Goal: Task Accomplishment & Management: Complete application form

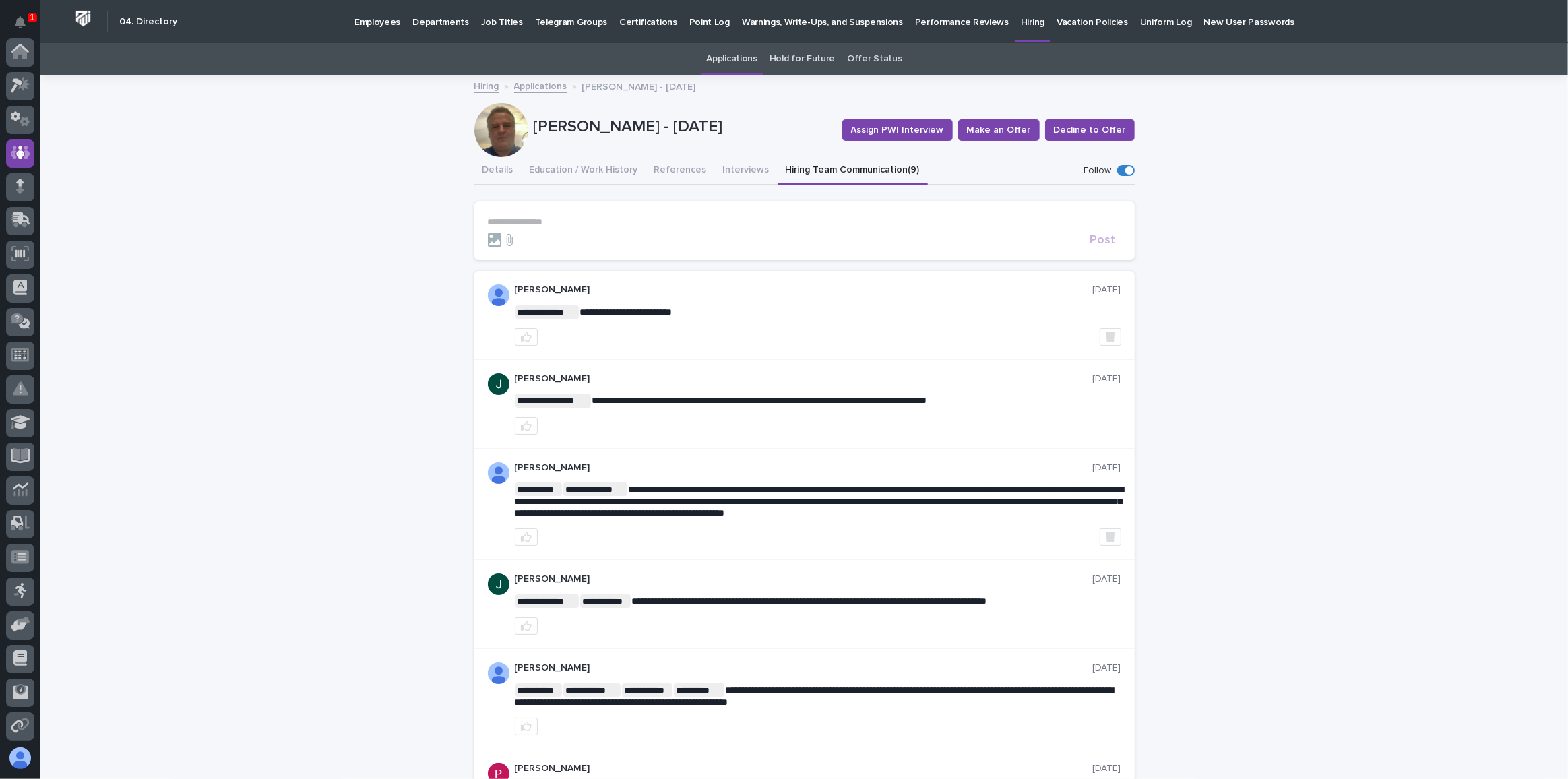
scroll to position [100, 0]
click at [20, 114] on icon at bounding box center [22, 118] width 18 height 13
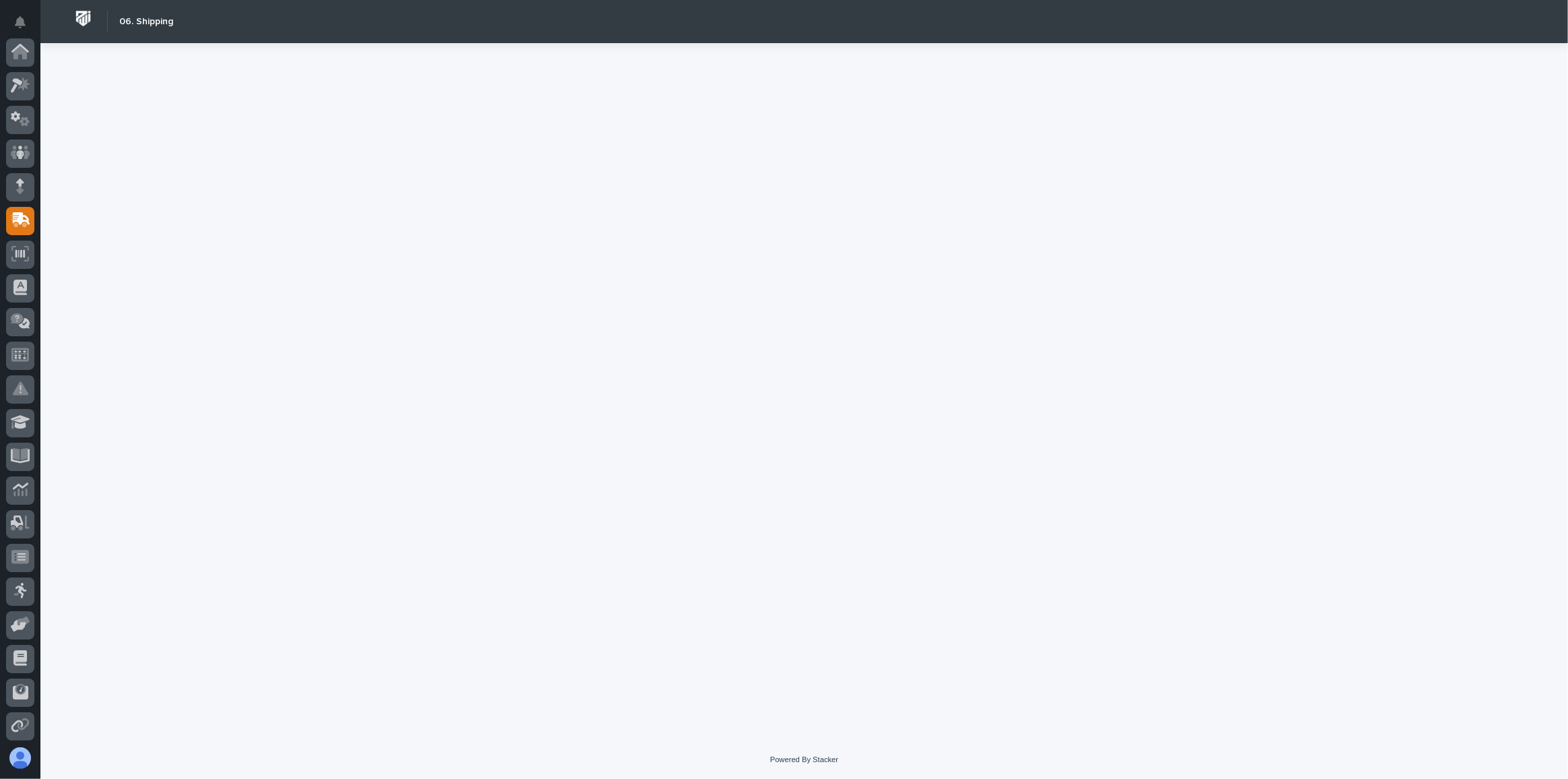
scroll to position [137, 0]
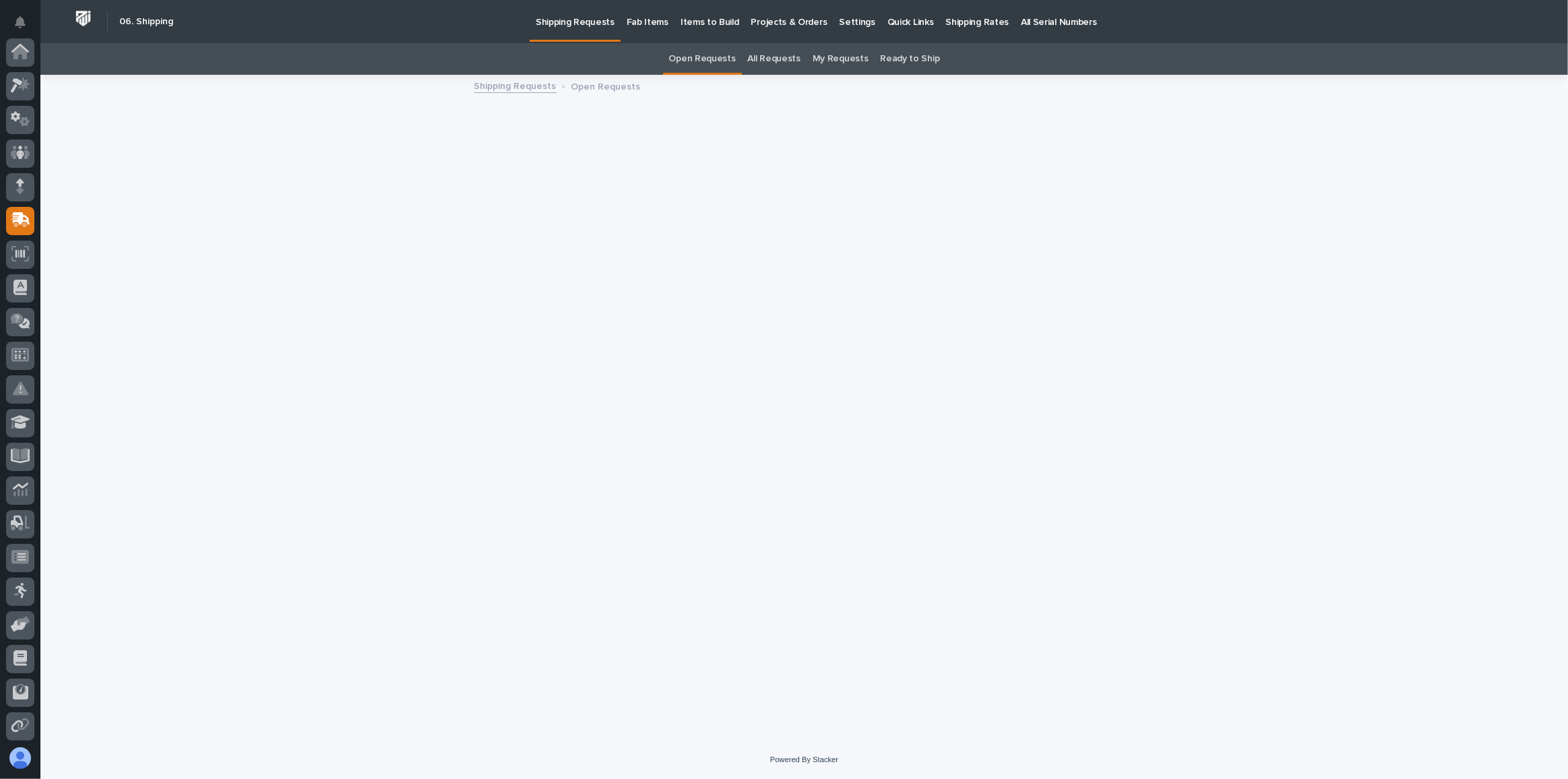
scroll to position [137, 0]
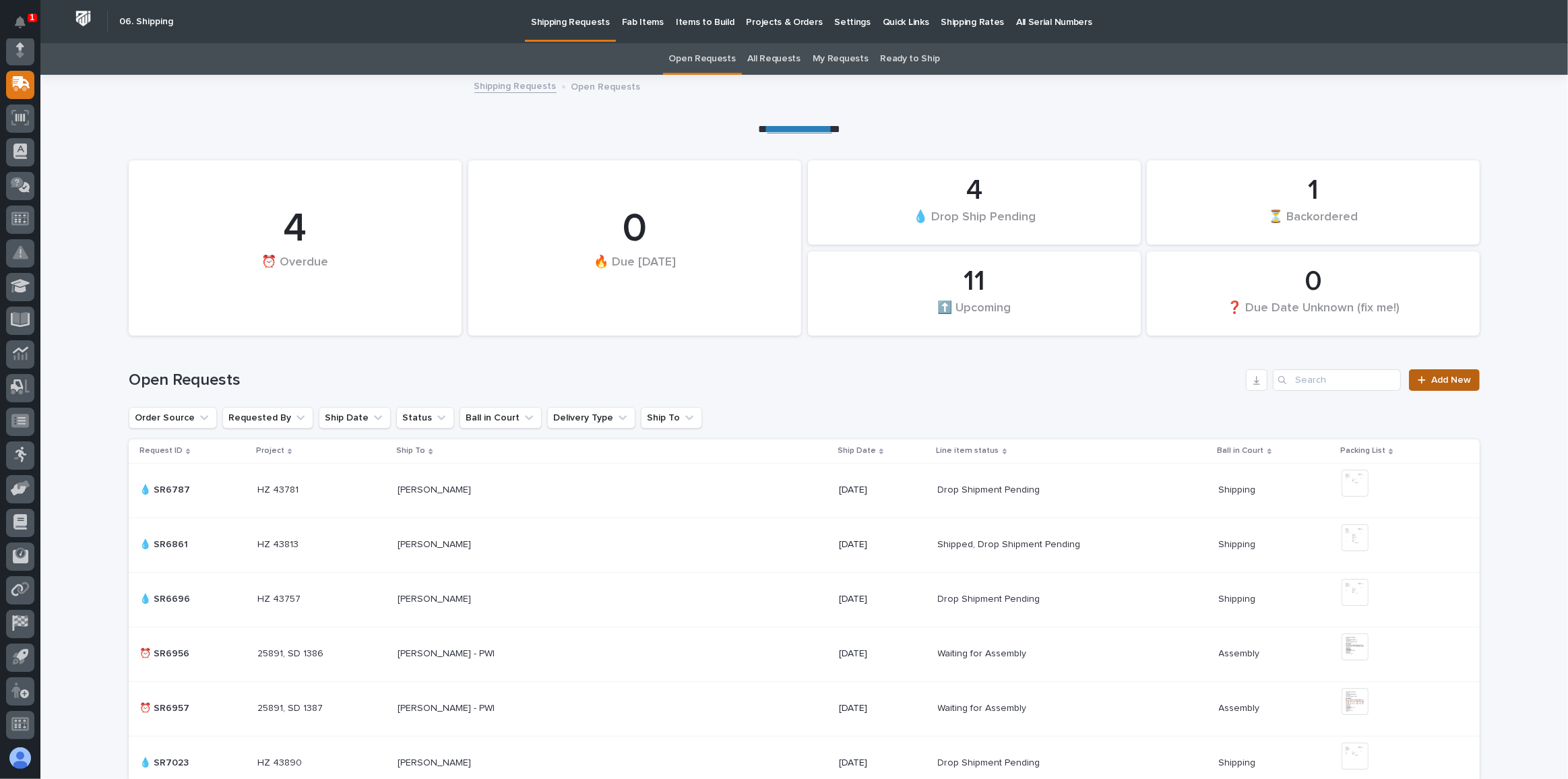
click at [1444, 375] on span "Add New" at bounding box center [1451, 380] width 39 height 10
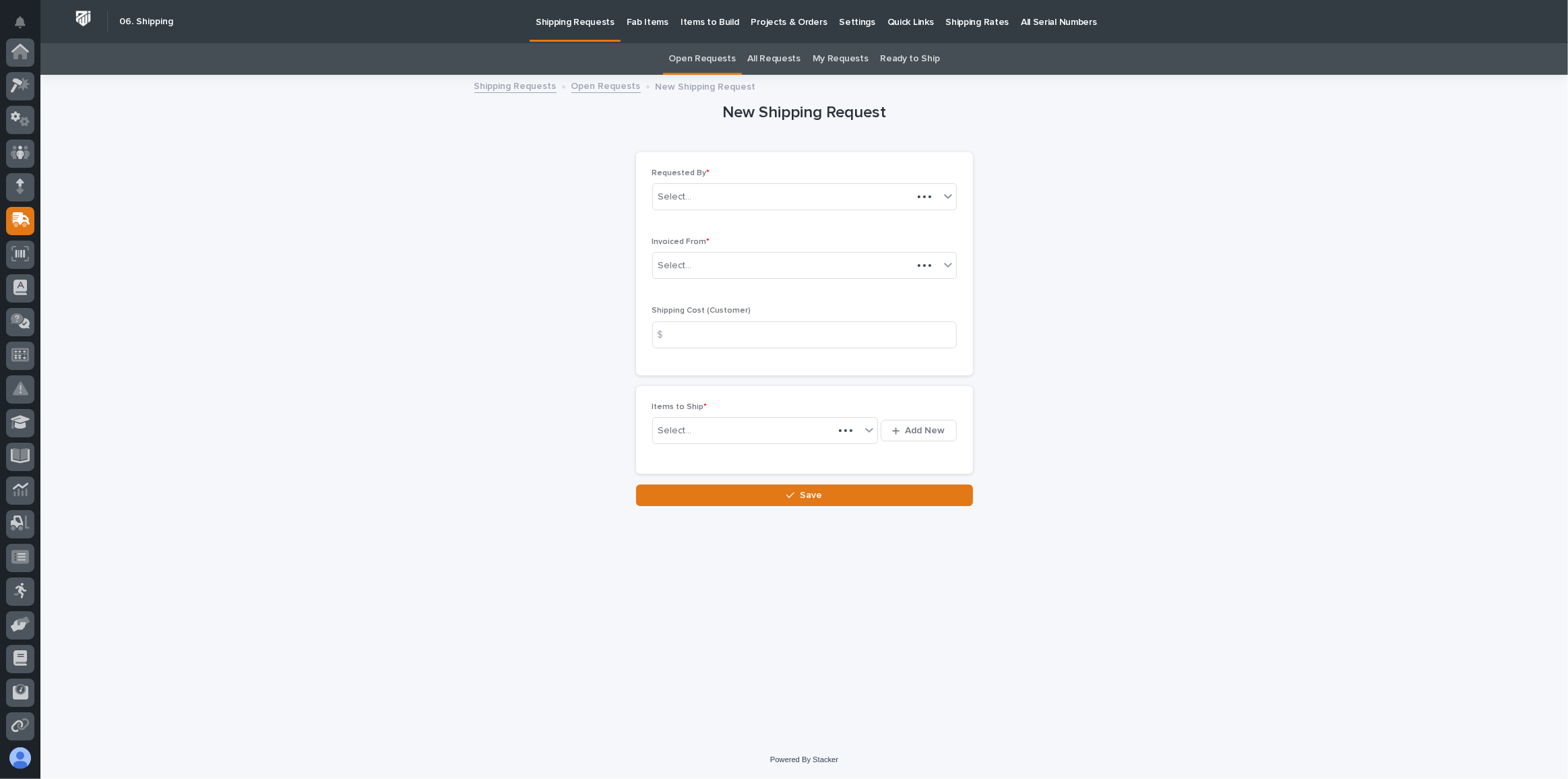
scroll to position [137, 0]
click at [723, 262] on div "Select..." at bounding box center [796, 265] width 286 height 23
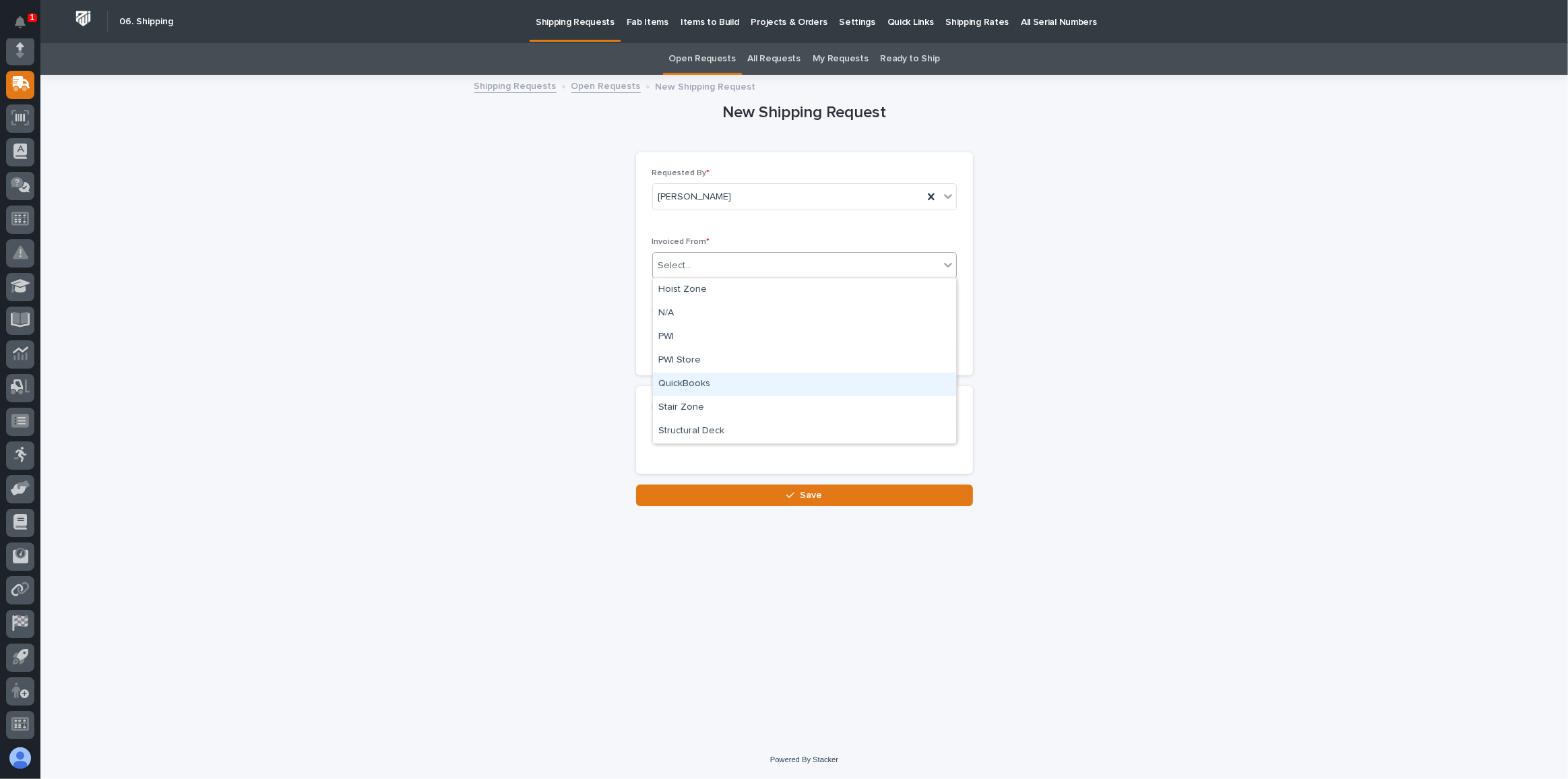
click at [660, 381] on div "QuickBooks" at bounding box center [805, 384] width 304 height 24
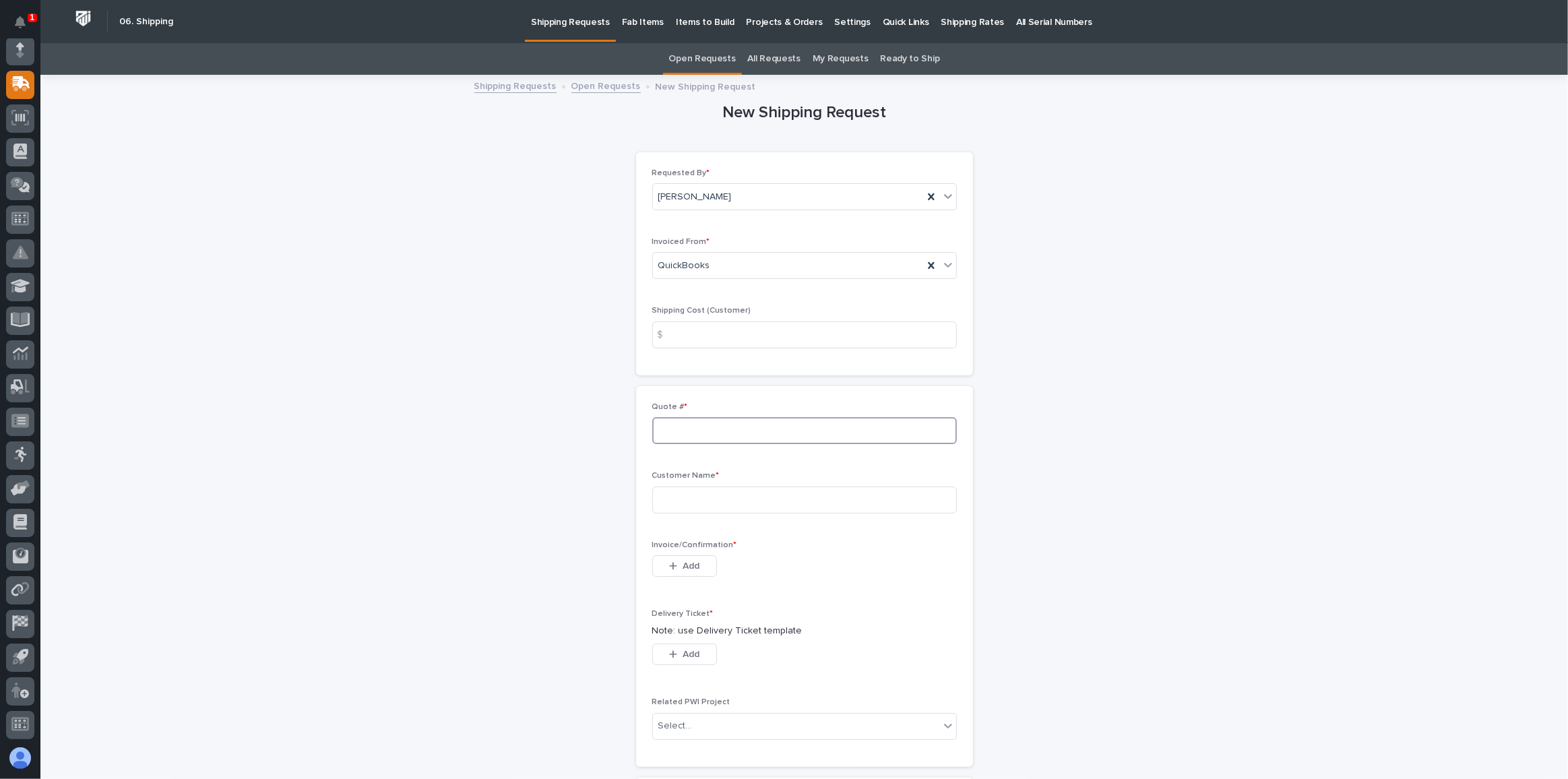
click at [695, 427] on input at bounding box center [805, 429] width 305 height 27
type input "136491"
click at [690, 499] on input at bounding box center [805, 499] width 305 height 27
type input "ABI Attachments"
click at [683, 561] on span "Add" at bounding box center [691, 566] width 17 height 12
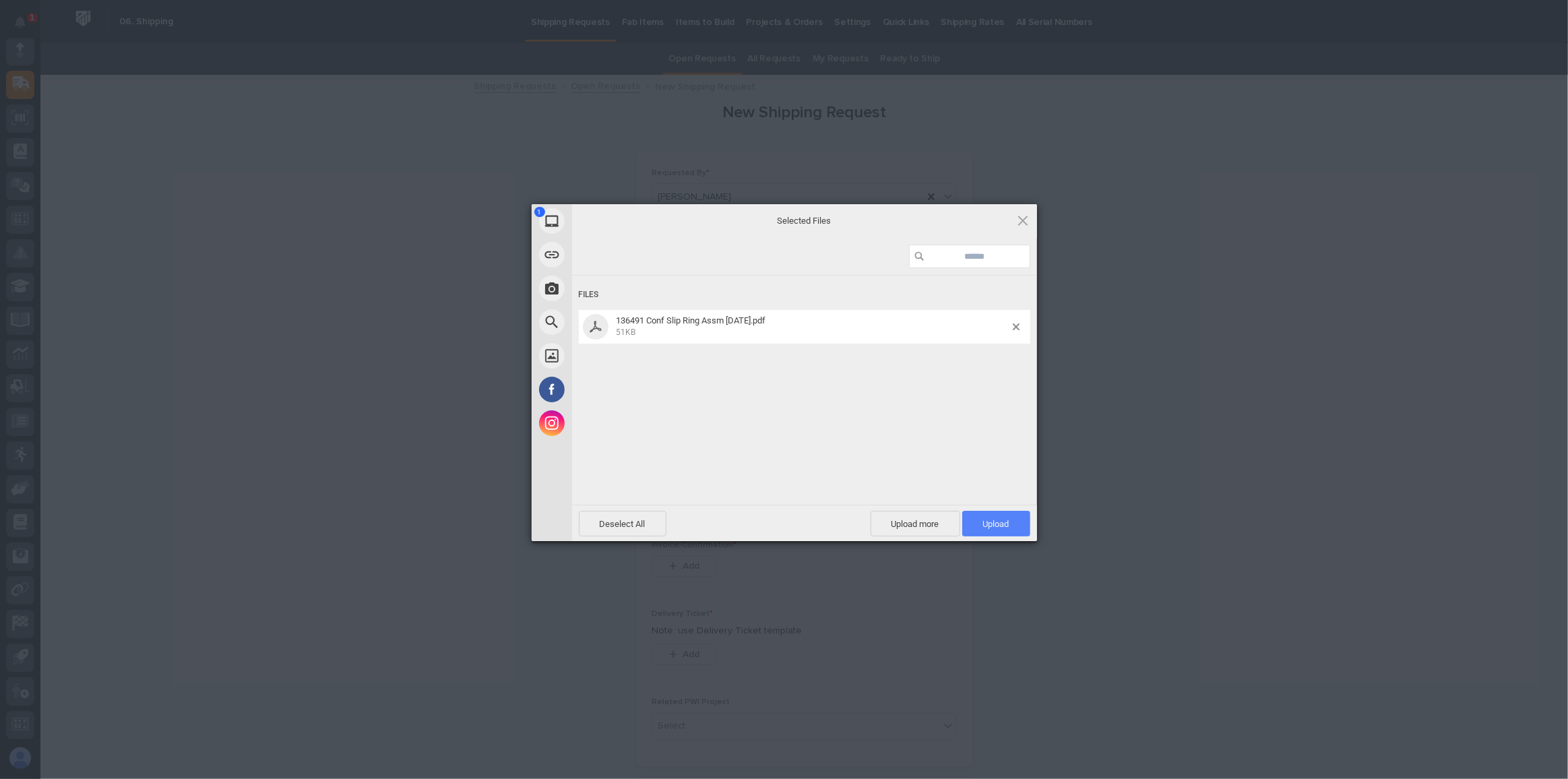
click at [996, 522] on span "Upload 1" at bounding box center [996, 524] width 27 height 10
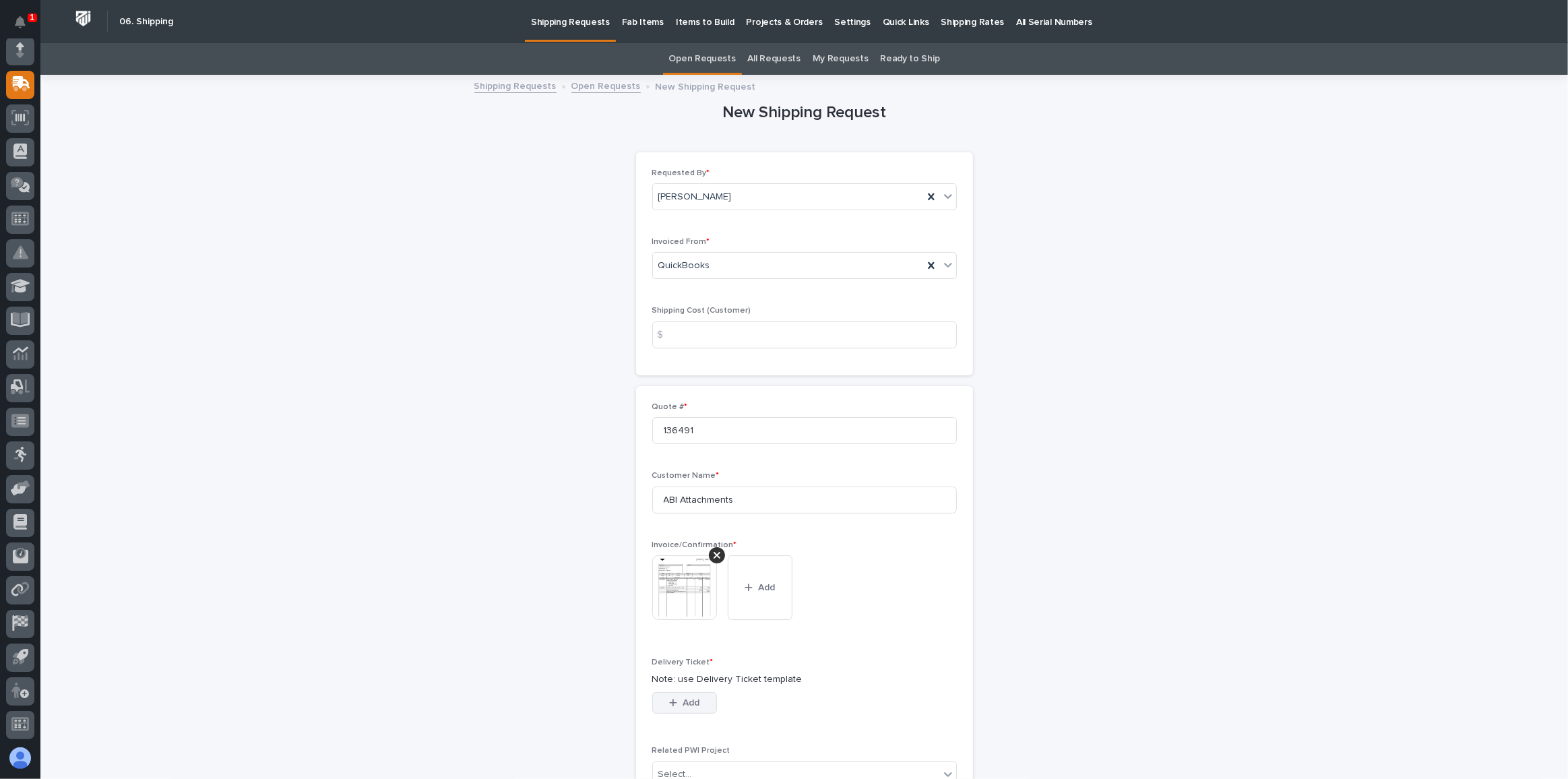
click at [683, 697] on span "Add" at bounding box center [691, 702] width 17 height 12
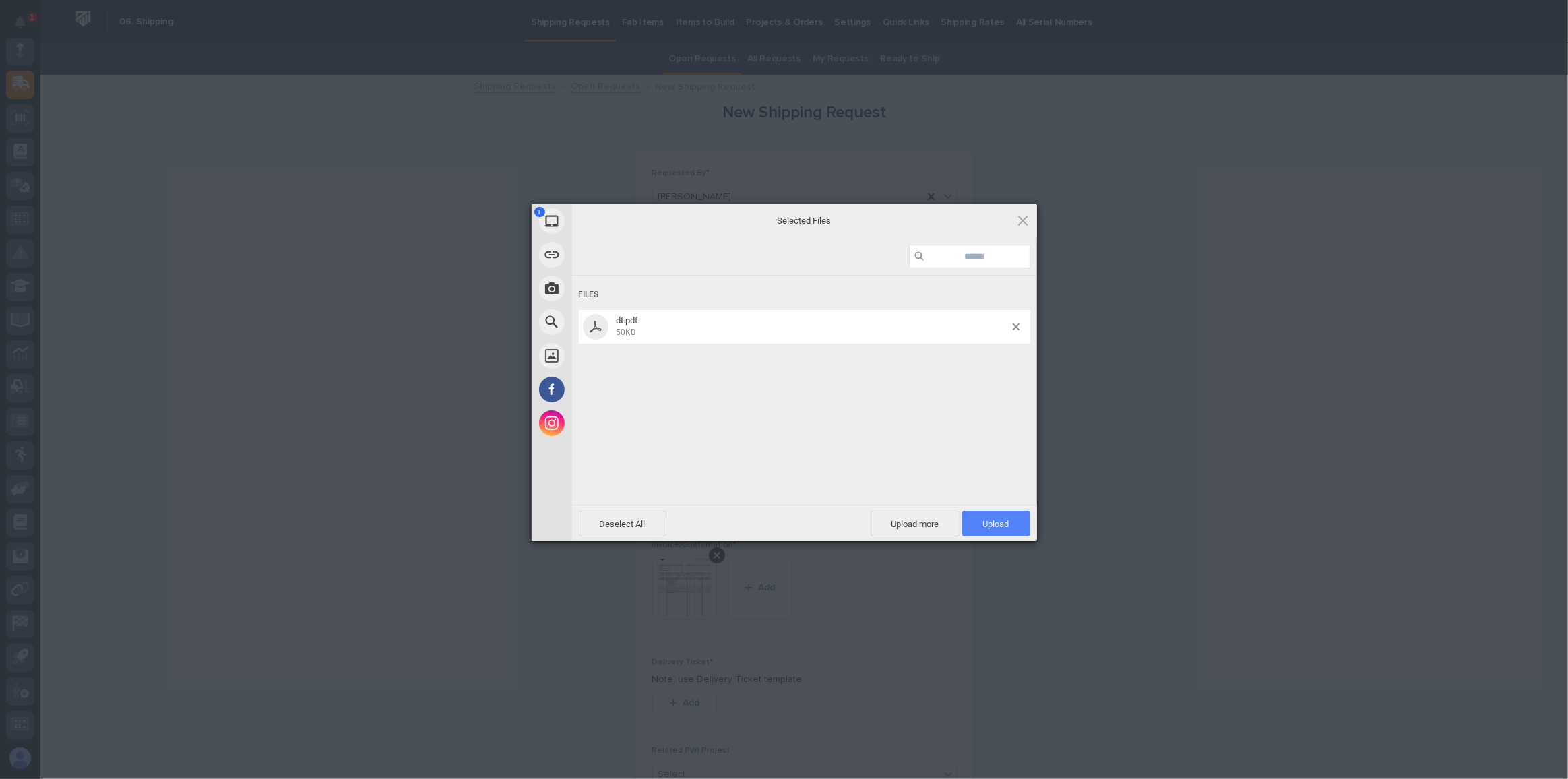
click at [1006, 519] on span "Upload 1" at bounding box center [996, 524] width 27 height 10
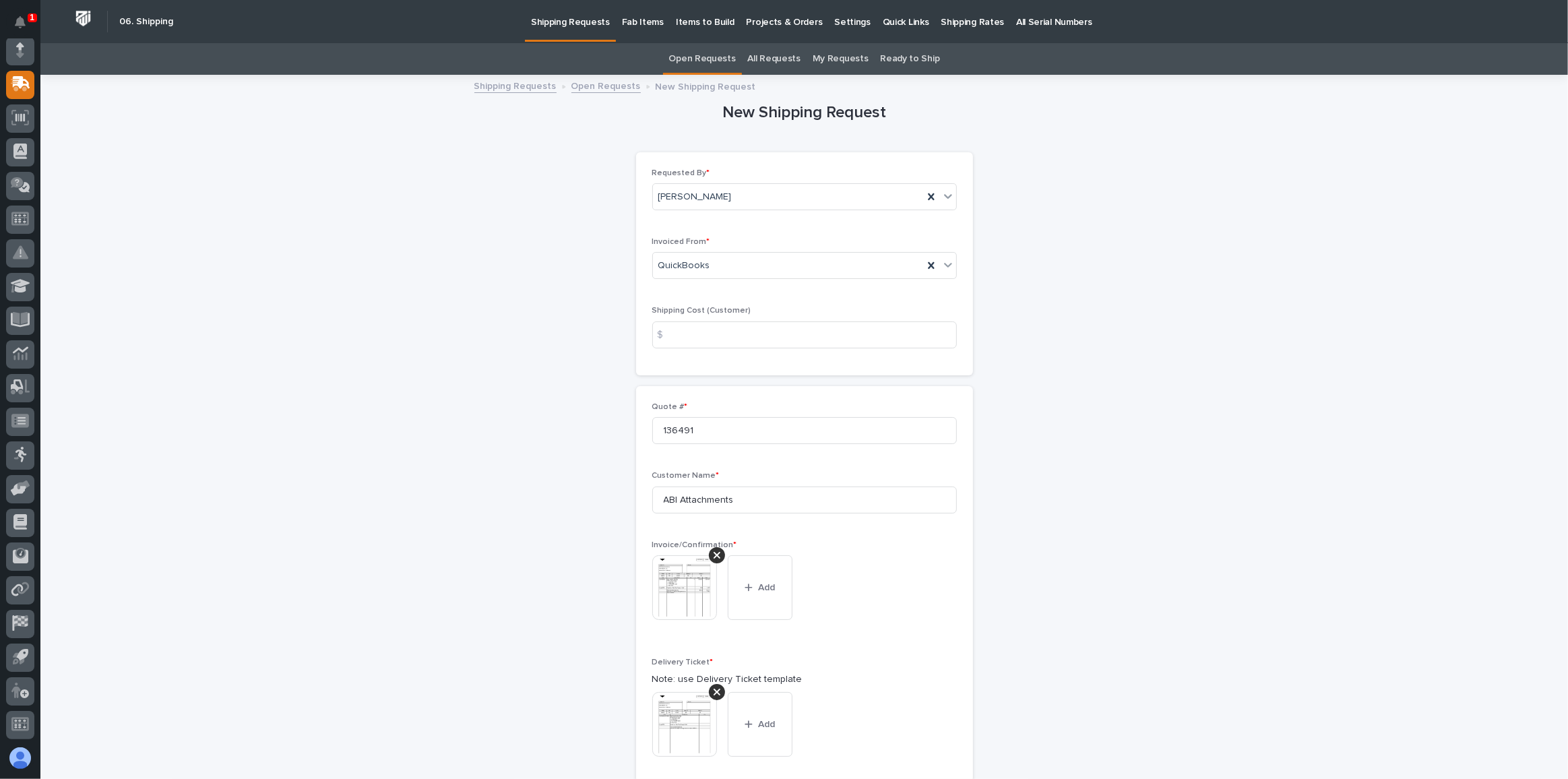
scroll to position [409, 0]
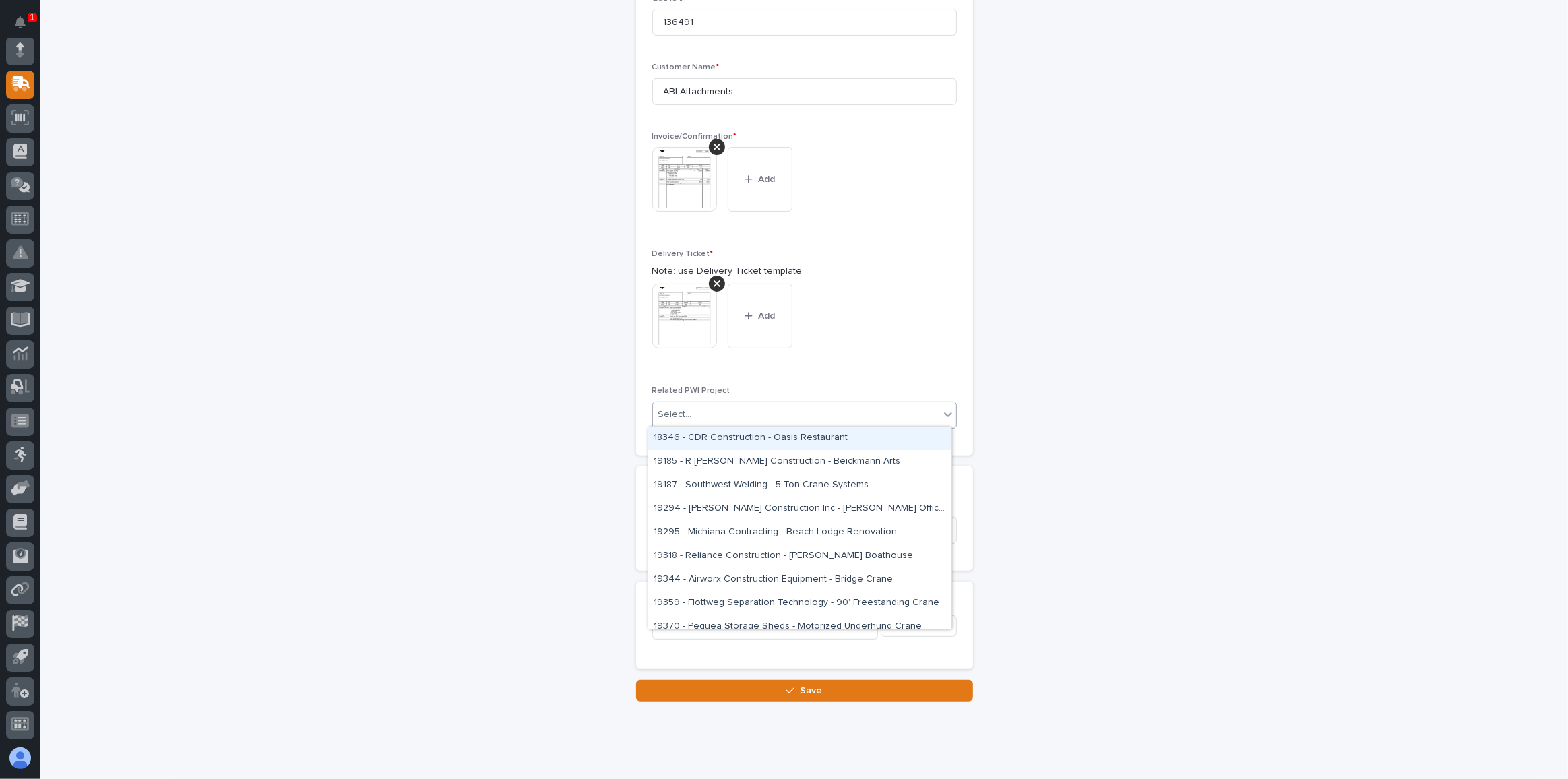
click at [941, 409] on icon at bounding box center [948, 415] width 14 height 14
click at [1155, 389] on div "New Shipping Request Loading... Saving… Loading... Saving… Loading... Saving… R…" at bounding box center [804, 185] width 1351 height 1033
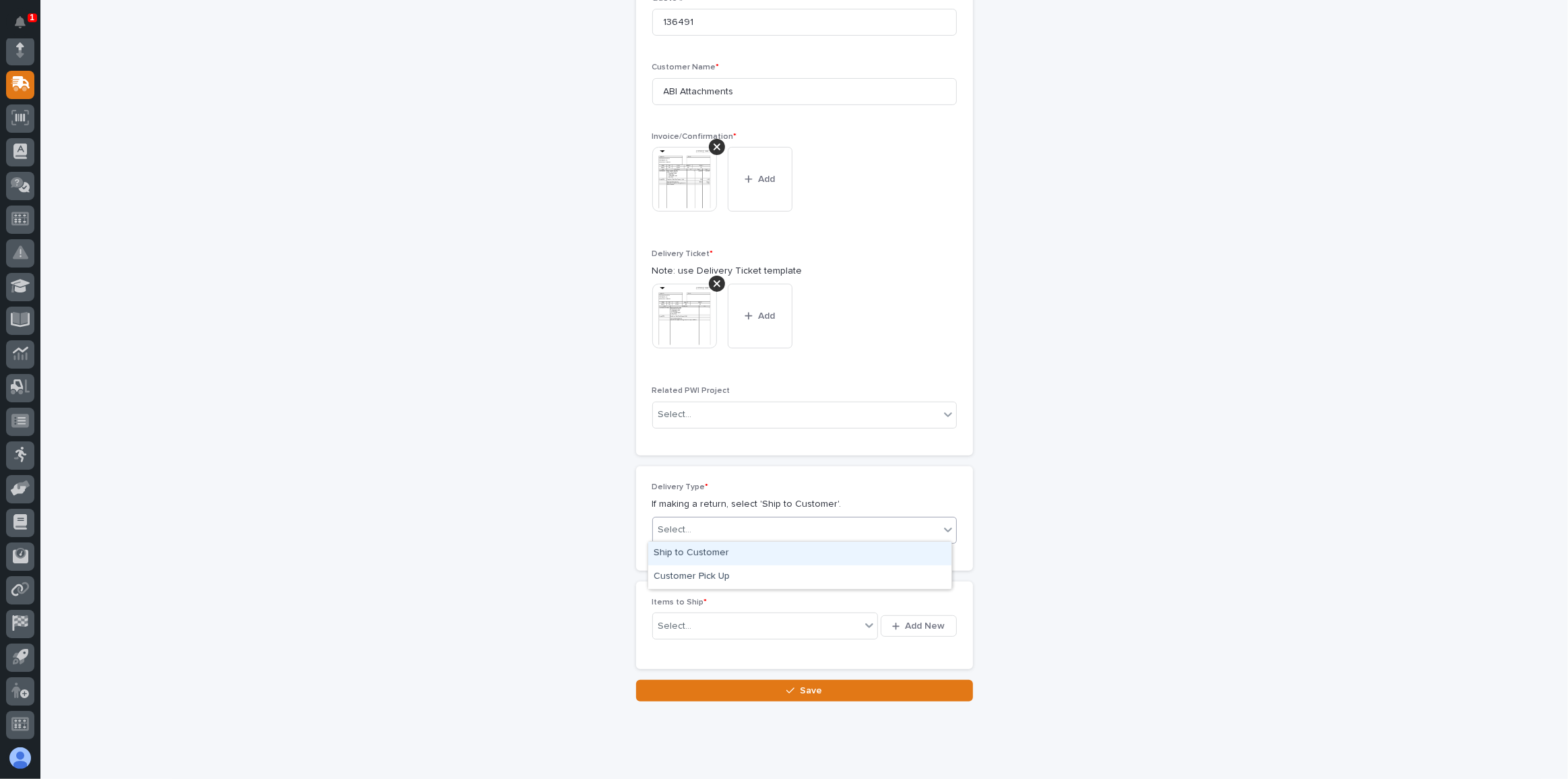
click at [834, 523] on div "Select..." at bounding box center [796, 529] width 286 height 23
click at [687, 552] on div "Ship to Customer" at bounding box center [800, 553] width 304 height 24
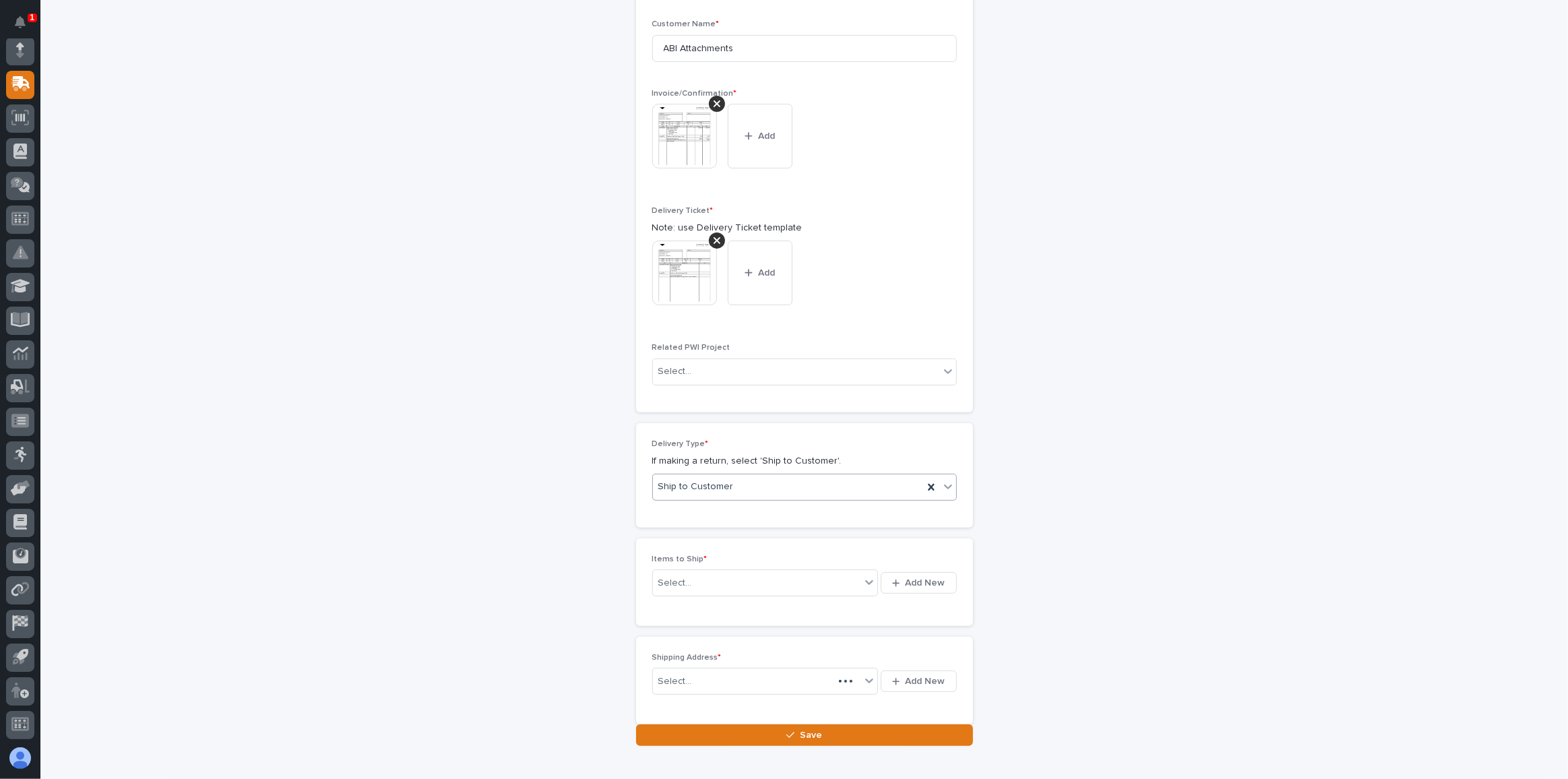
scroll to position [457, 0]
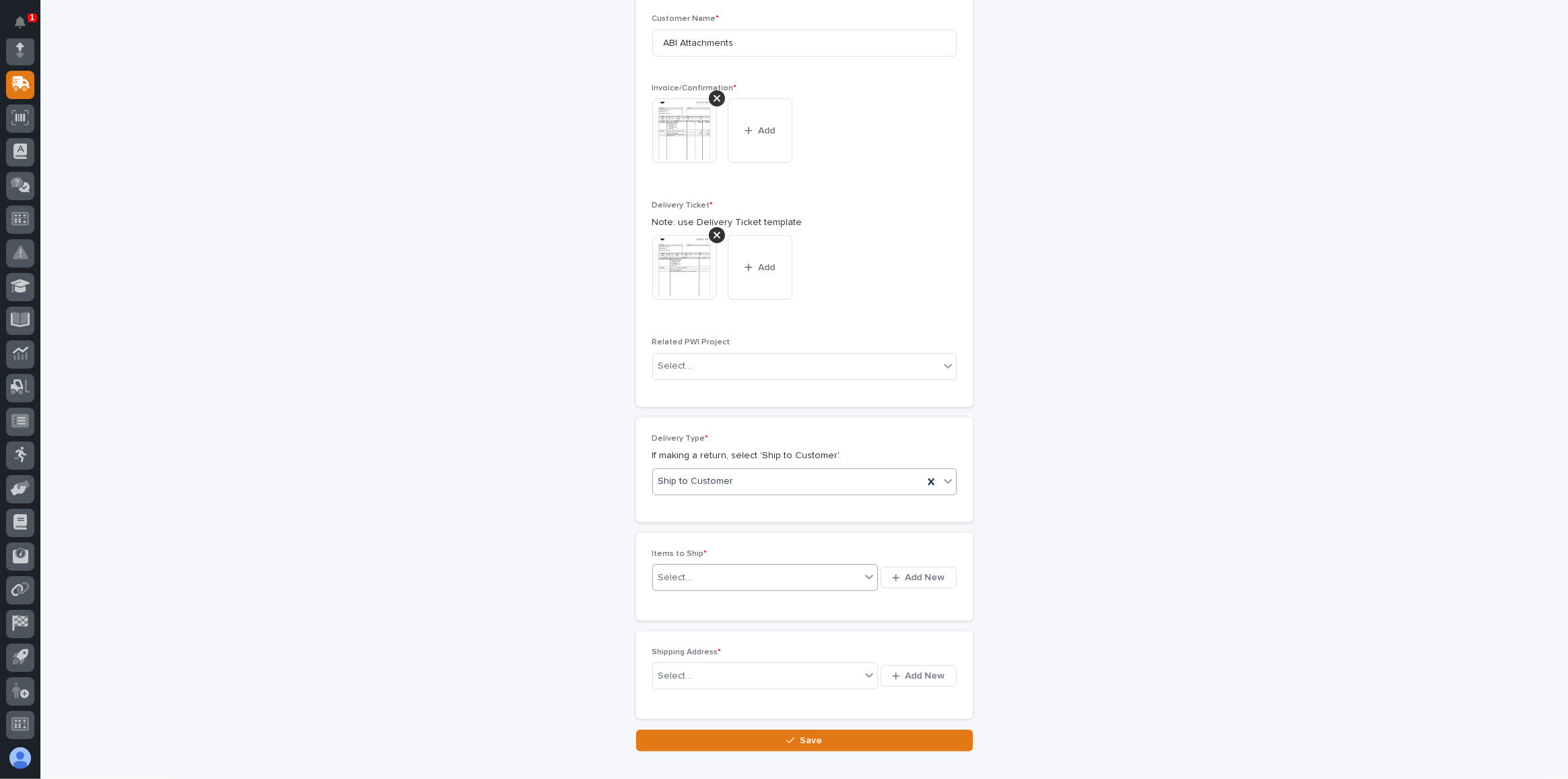
click at [710, 572] on div "Select..." at bounding box center [757, 577] width 208 height 17
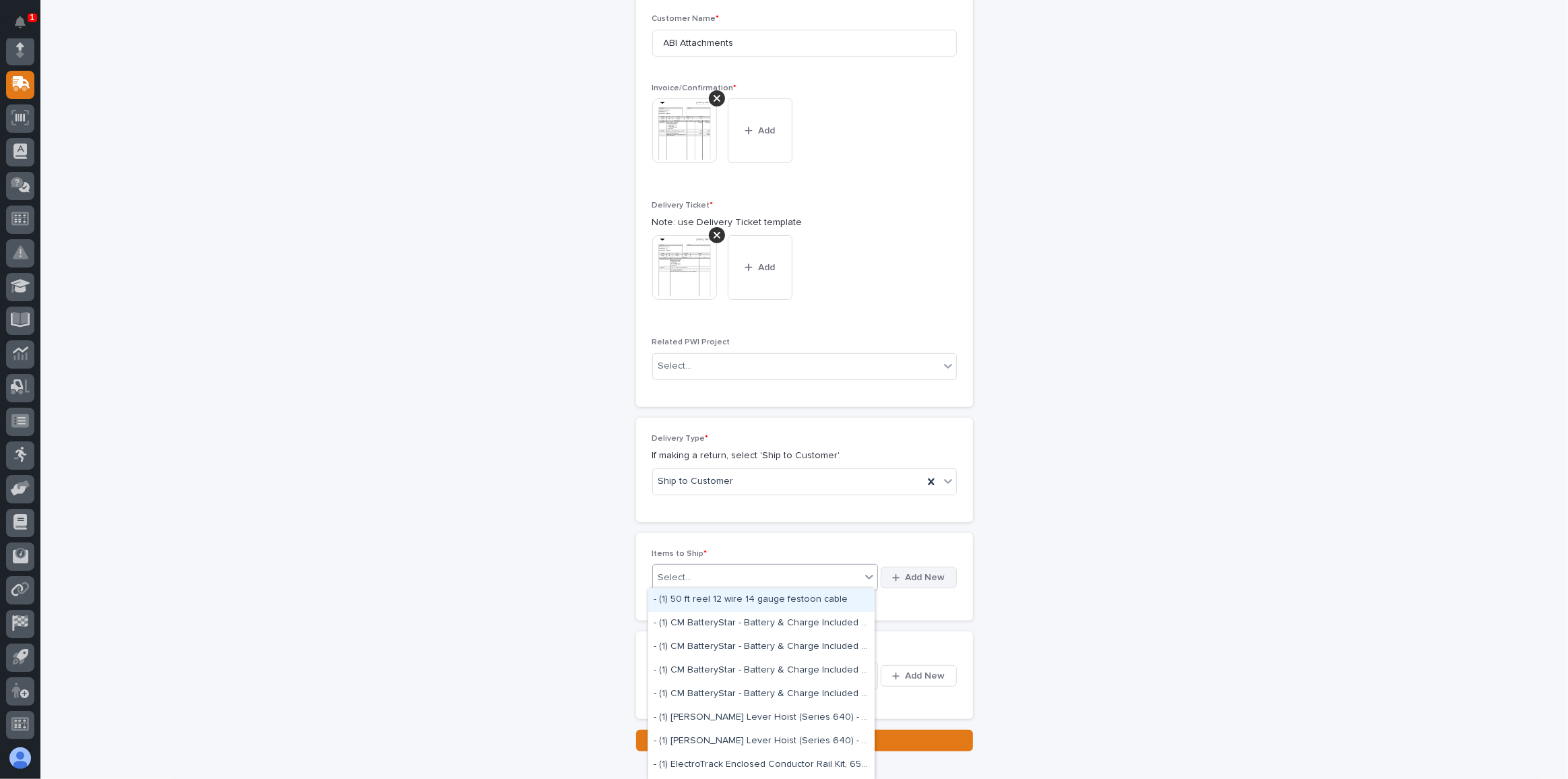
click at [925, 572] on span "Add New" at bounding box center [925, 578] width 39 height 12
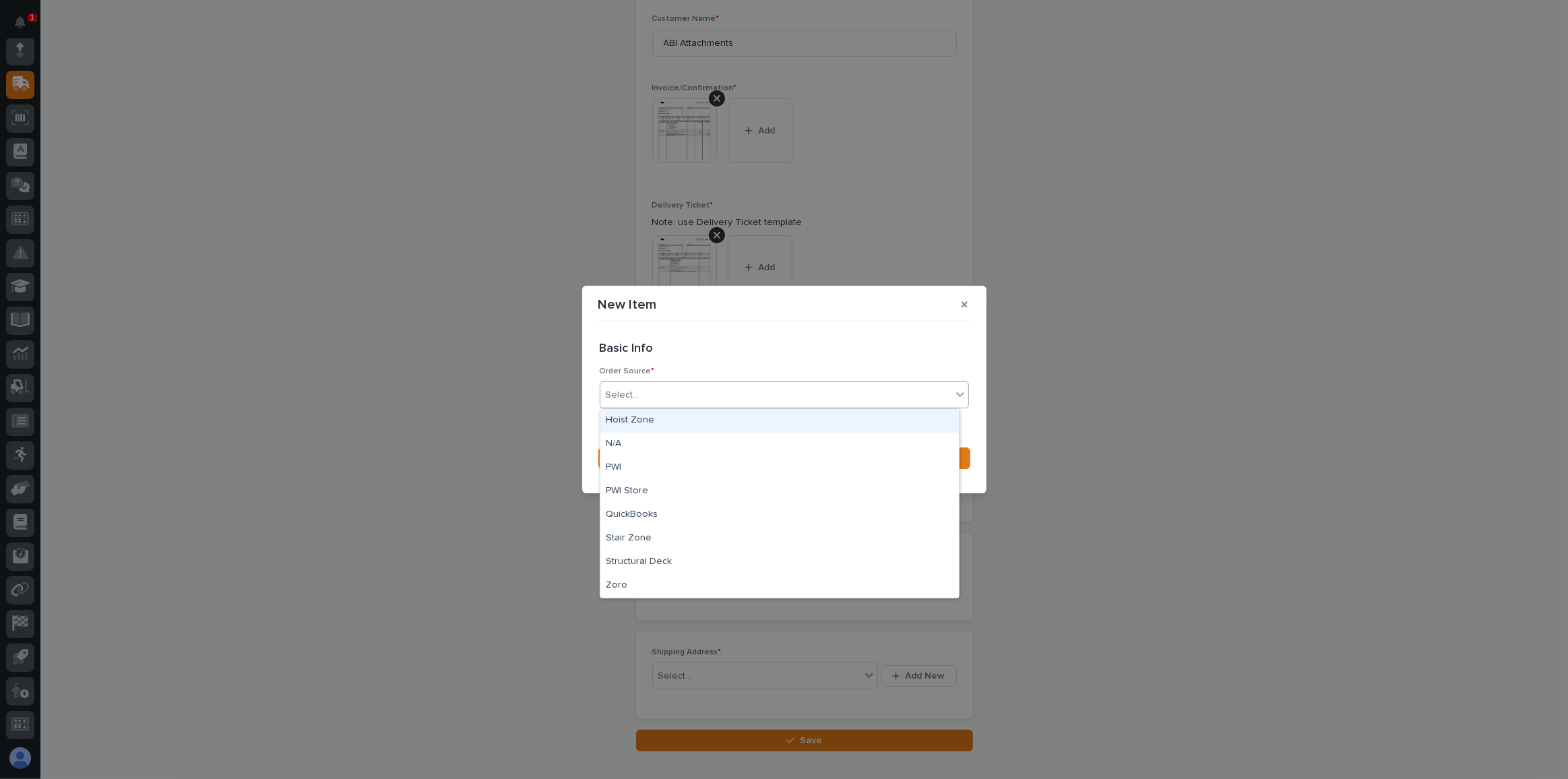
click at [641, 390] on input "text" at bounding box center [641, 395] width 1 height 12
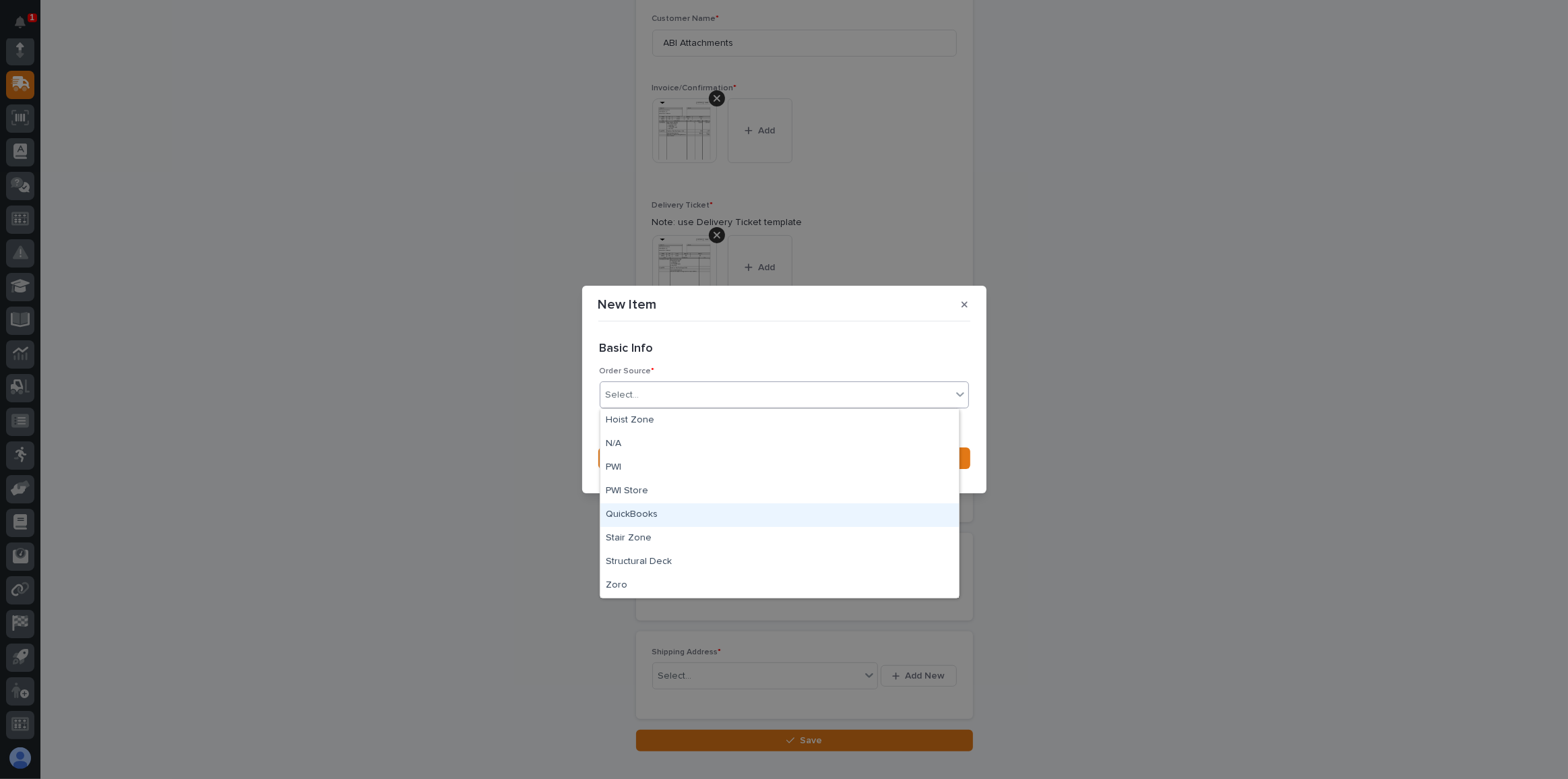
click at [646, 512] on div "QuickBooks" at bounding box center [779, 515] width 359 height 24
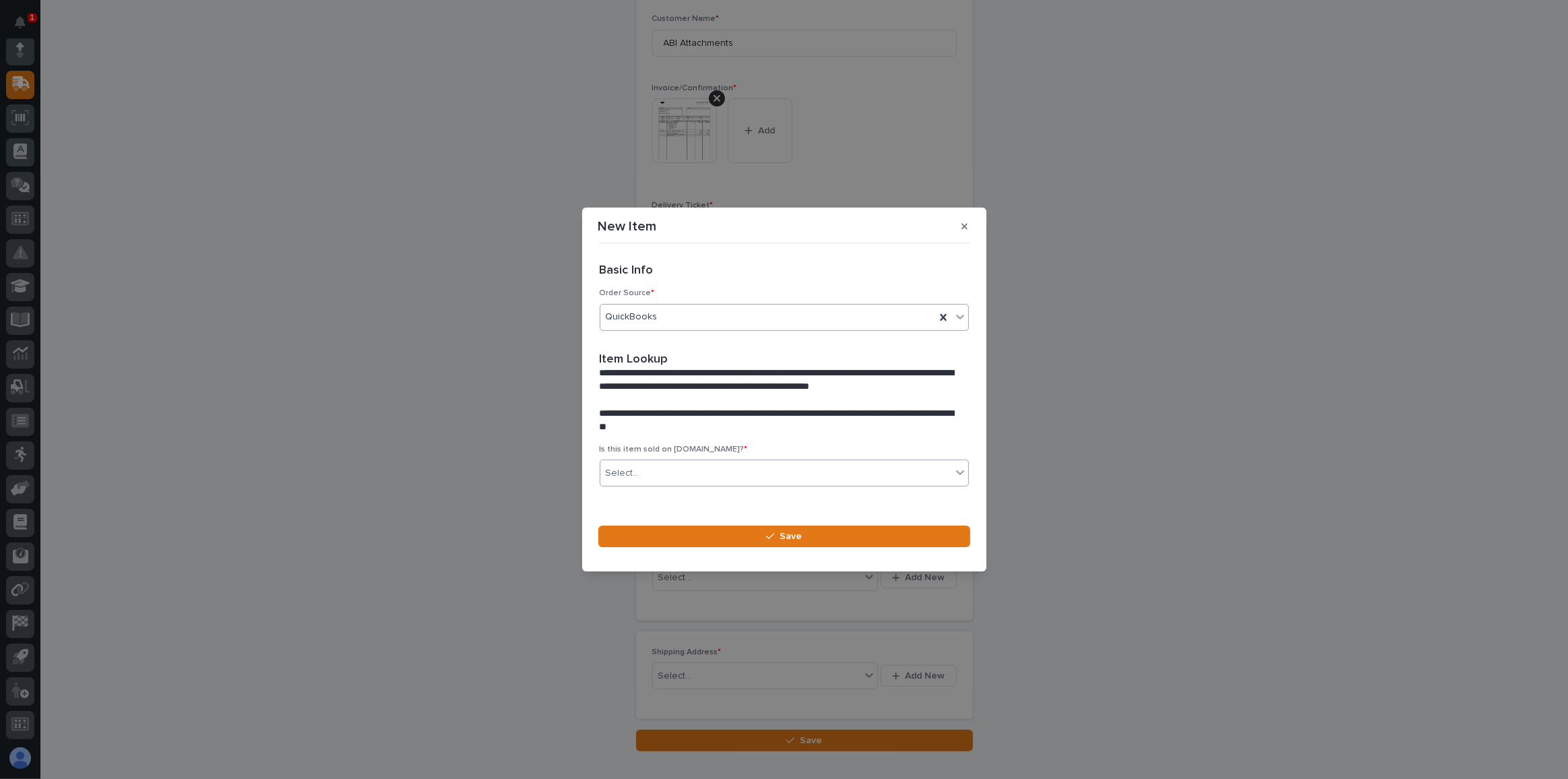
click at [659, 473] on div "Select..." at bounding box center [775, 473] width 351 height 23
click at [624, 521] on div "No" at bounding box center [779, 522] width 359 height 24
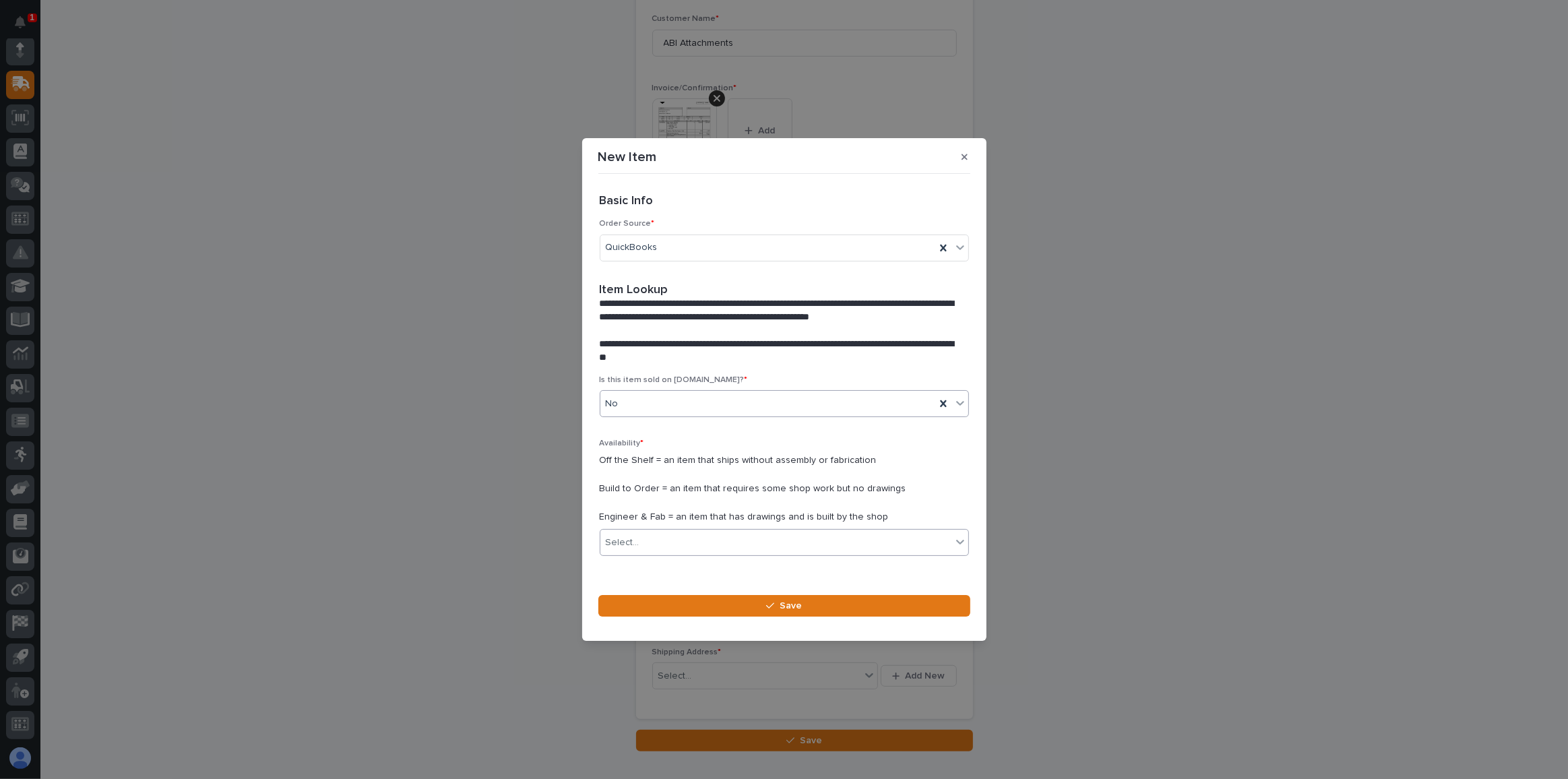
click at [650, 541] on div "Select..." at bounding box center [775, 542] width 351 height 23
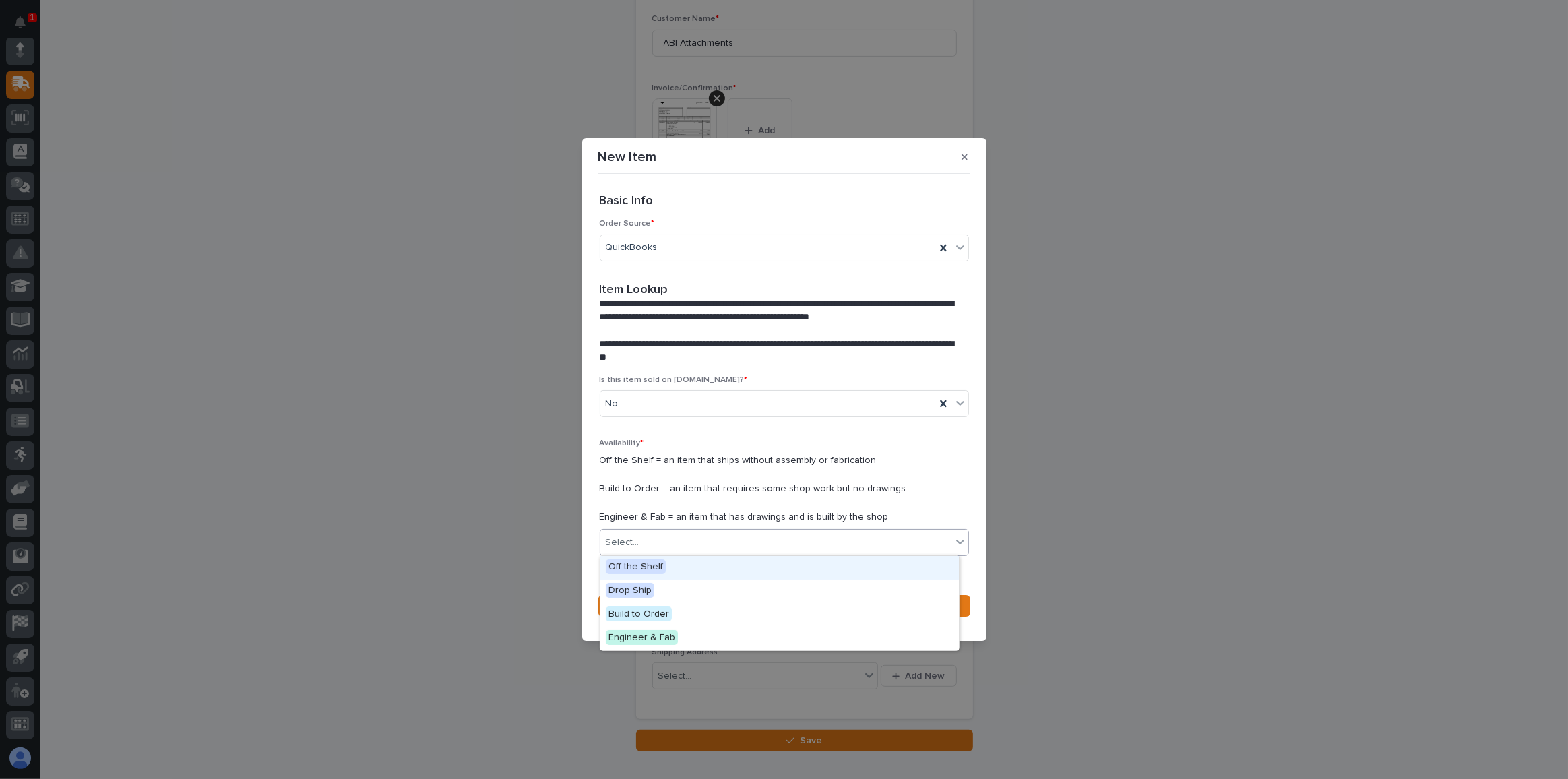
click at [633, 565] on span "Off the Shelf" at bounding box center [636, 566] width 60 height 15
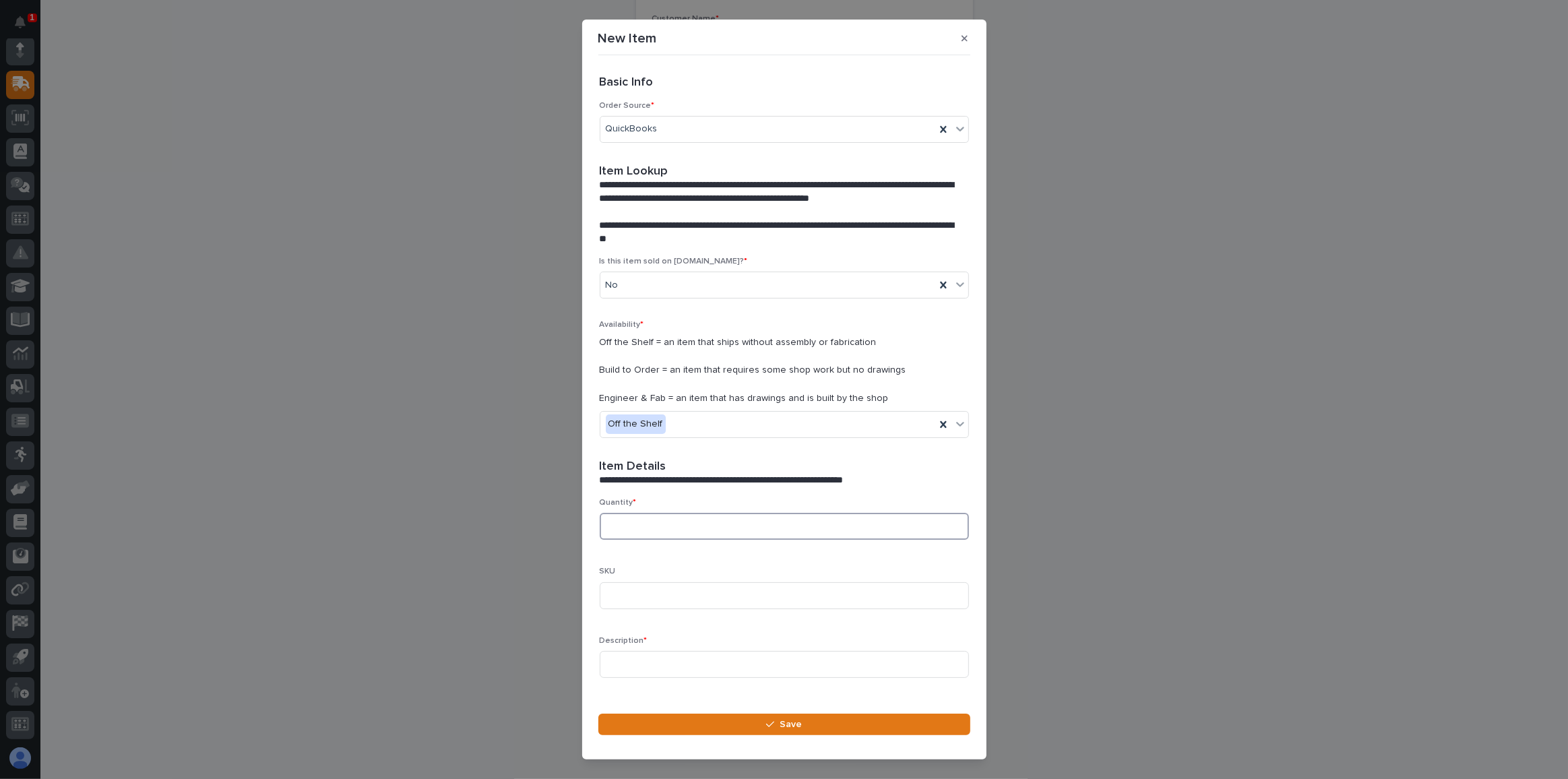
click at [617, 526] on input at bounding box center [784, 526] width 369 height 27
type input "1"
click at [639, 593] on input at bounding box center [784, 594] width 369 height 27
click at [633, 661] on input at bounding box center [784, 663] width 369 height 27
click at [681, 663] on input "Conductix" at bounding box center [784, 663] width 369 height 27
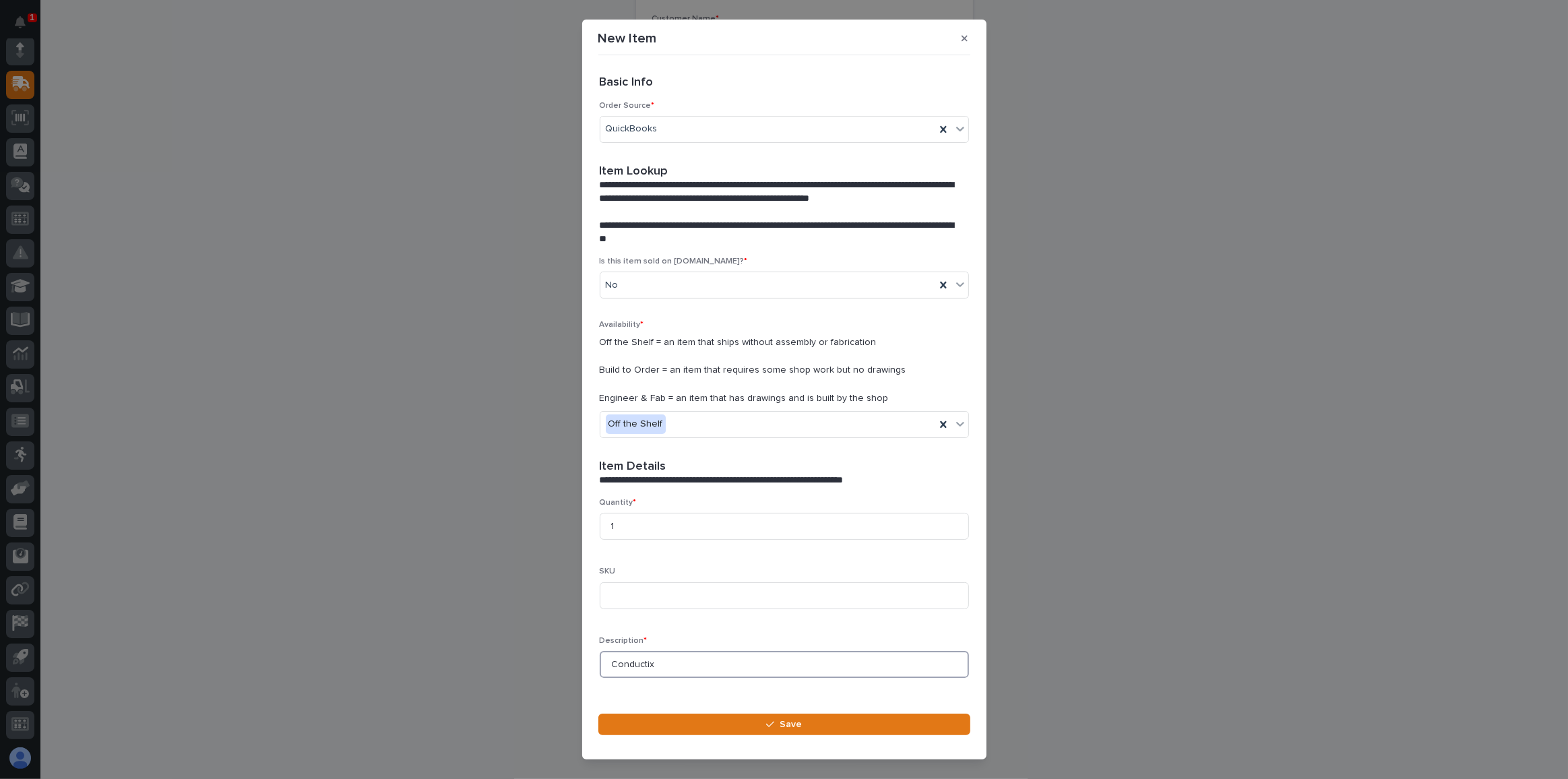
paste input "CXRA-E04C10-SPEC"
type input "Conductix CXRA-E04C10-SPEC Slip ring"
click at [774, 722] on icon "button" at bounding box center [770, 724] width 8 height 6
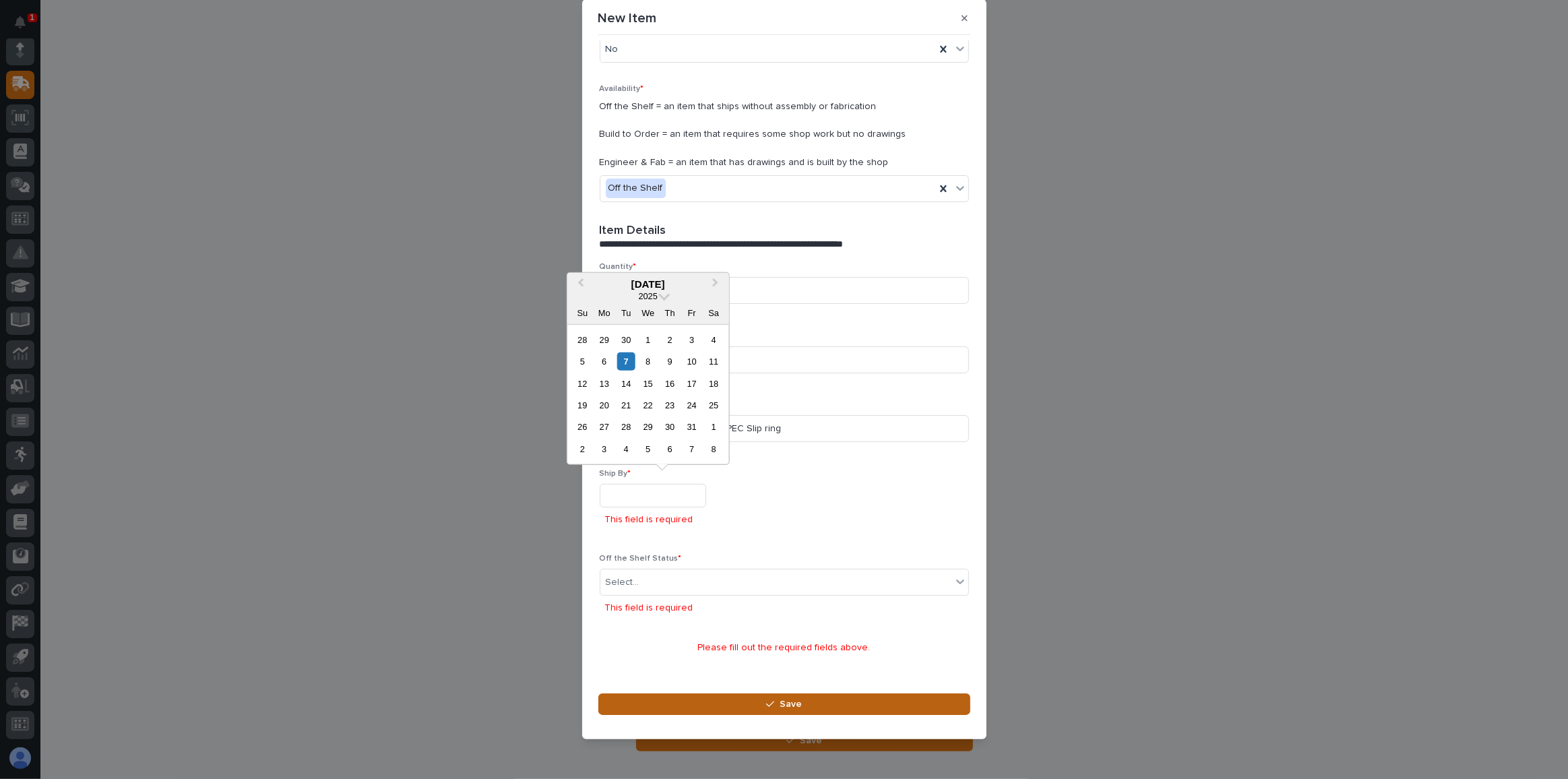
click at [657, 494] on input "text" at bounding box center [652, 495] width 106 height 24
click at [696, 383] on div "17" at bounding box center [692, 383] width 19 height 19
type input "**********"
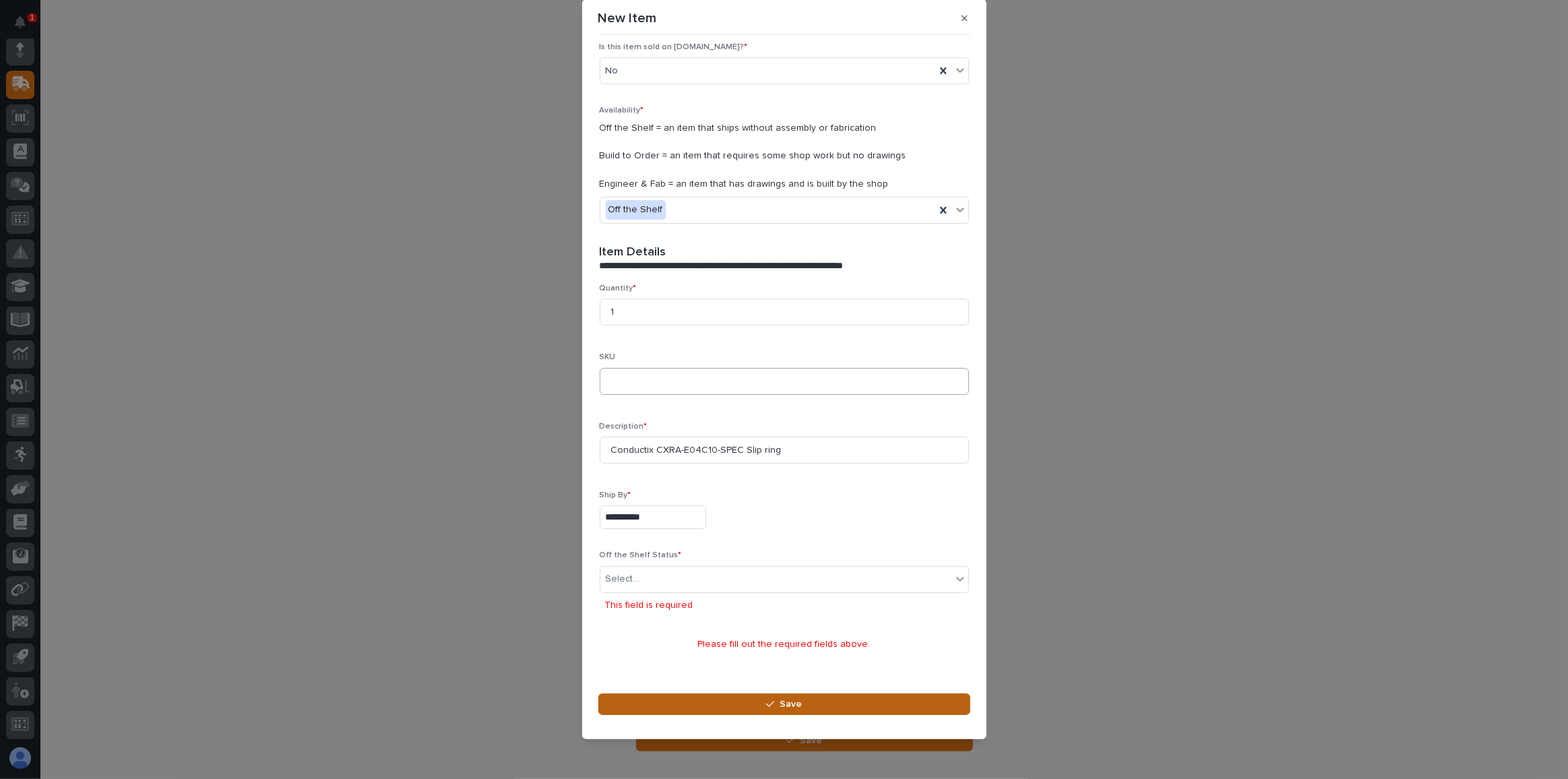
scroll to position [192, 0]
click at [641, 576] on div "Select..." at bounding box center [775, 582] width 351 height 23
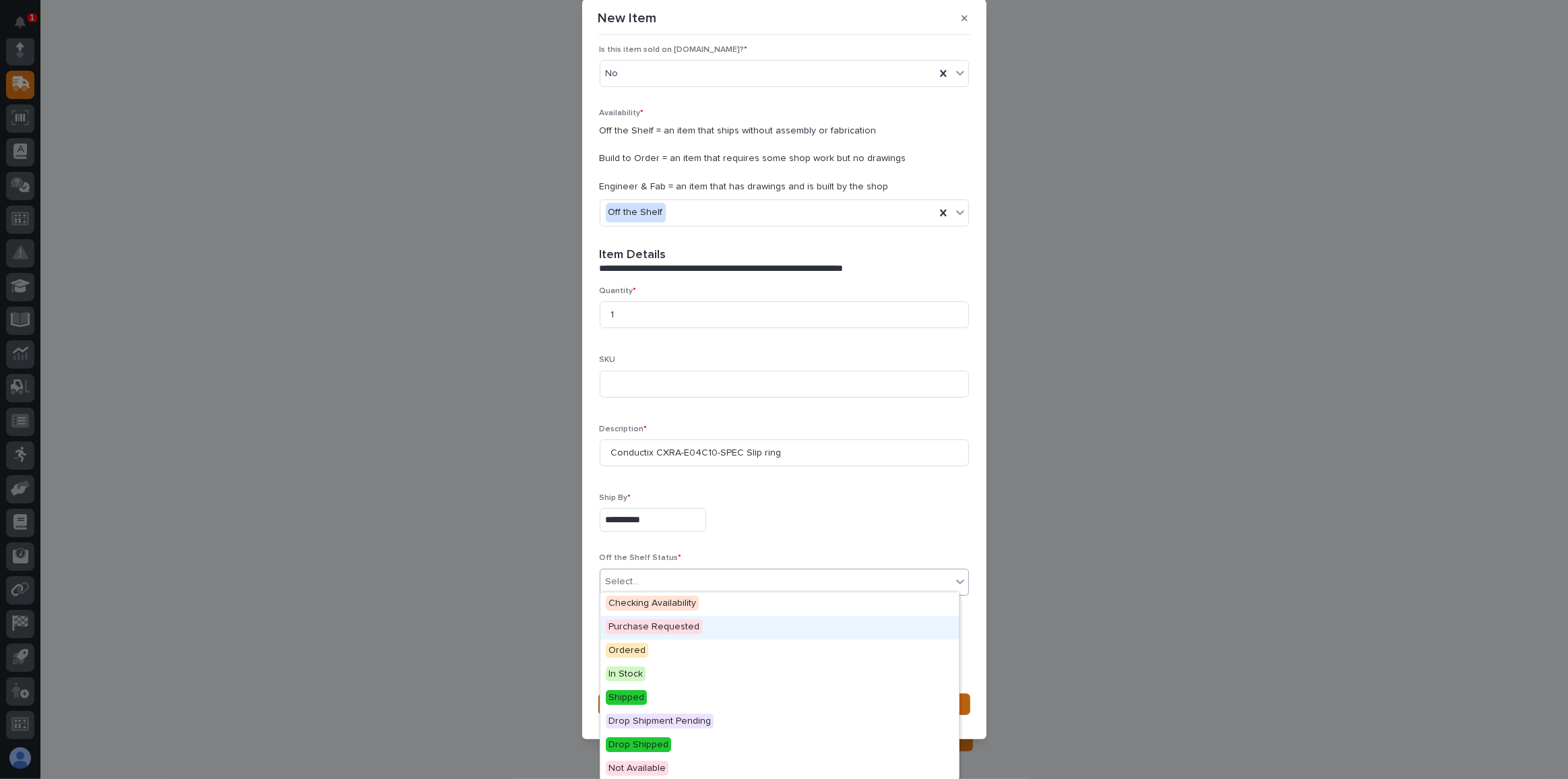
click at [632, 624] on span "Purchase Requested" at bounding box center [654, 626] width 96 height 15
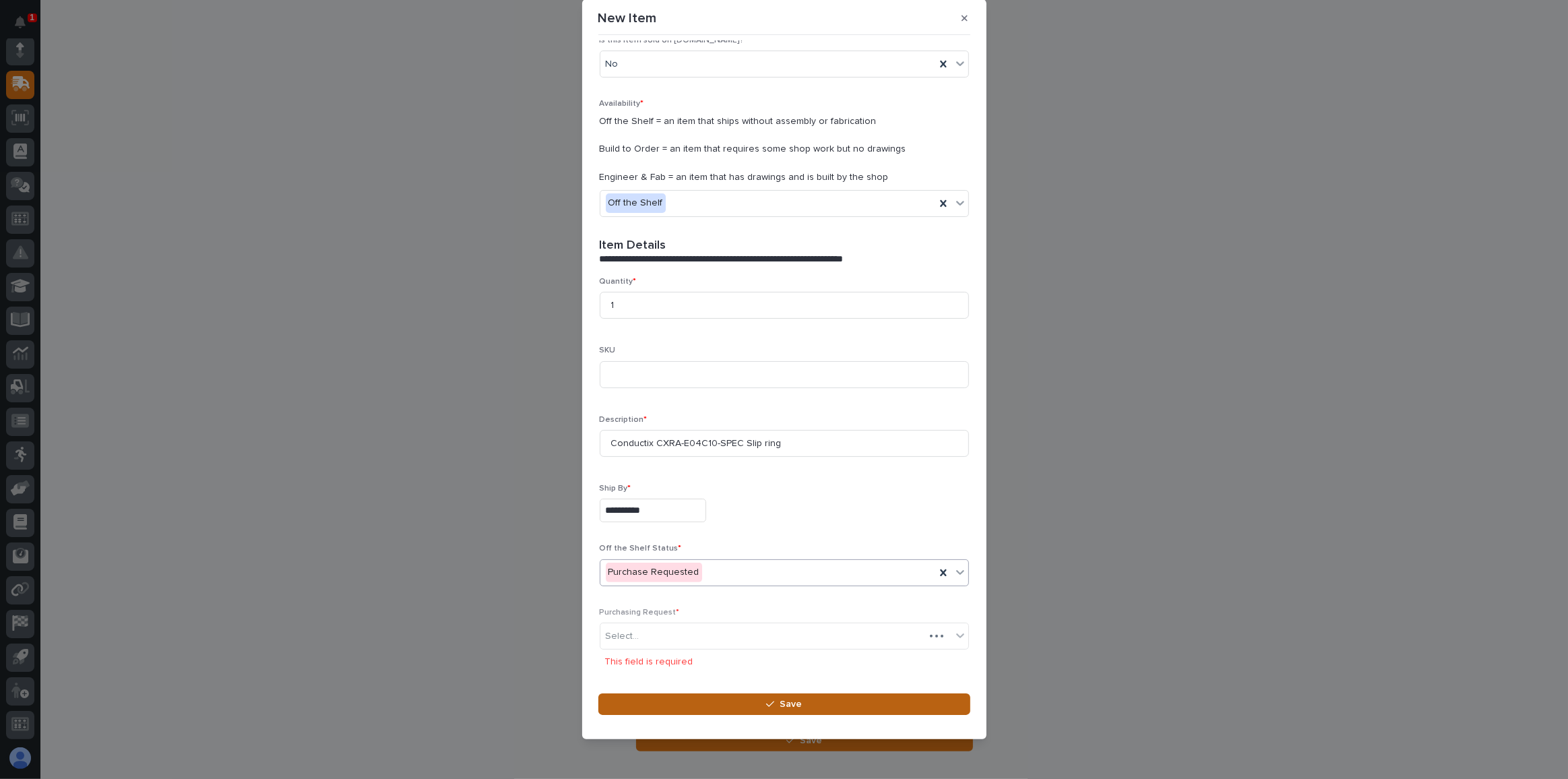
scroll to position [222, 0]
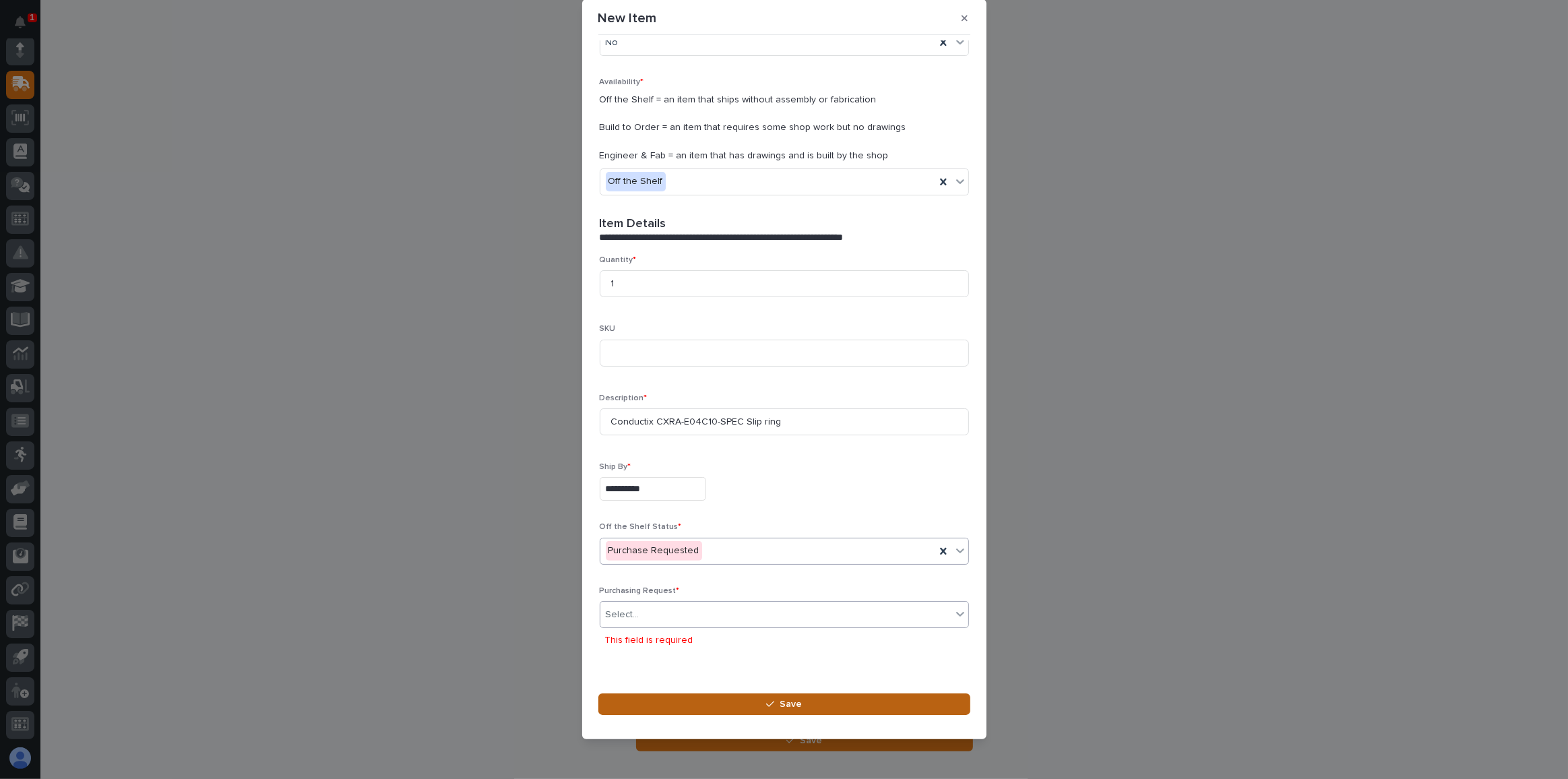
click at [659, 608] on div "Select..." at bounding box center [775, 614] width 351 height 23
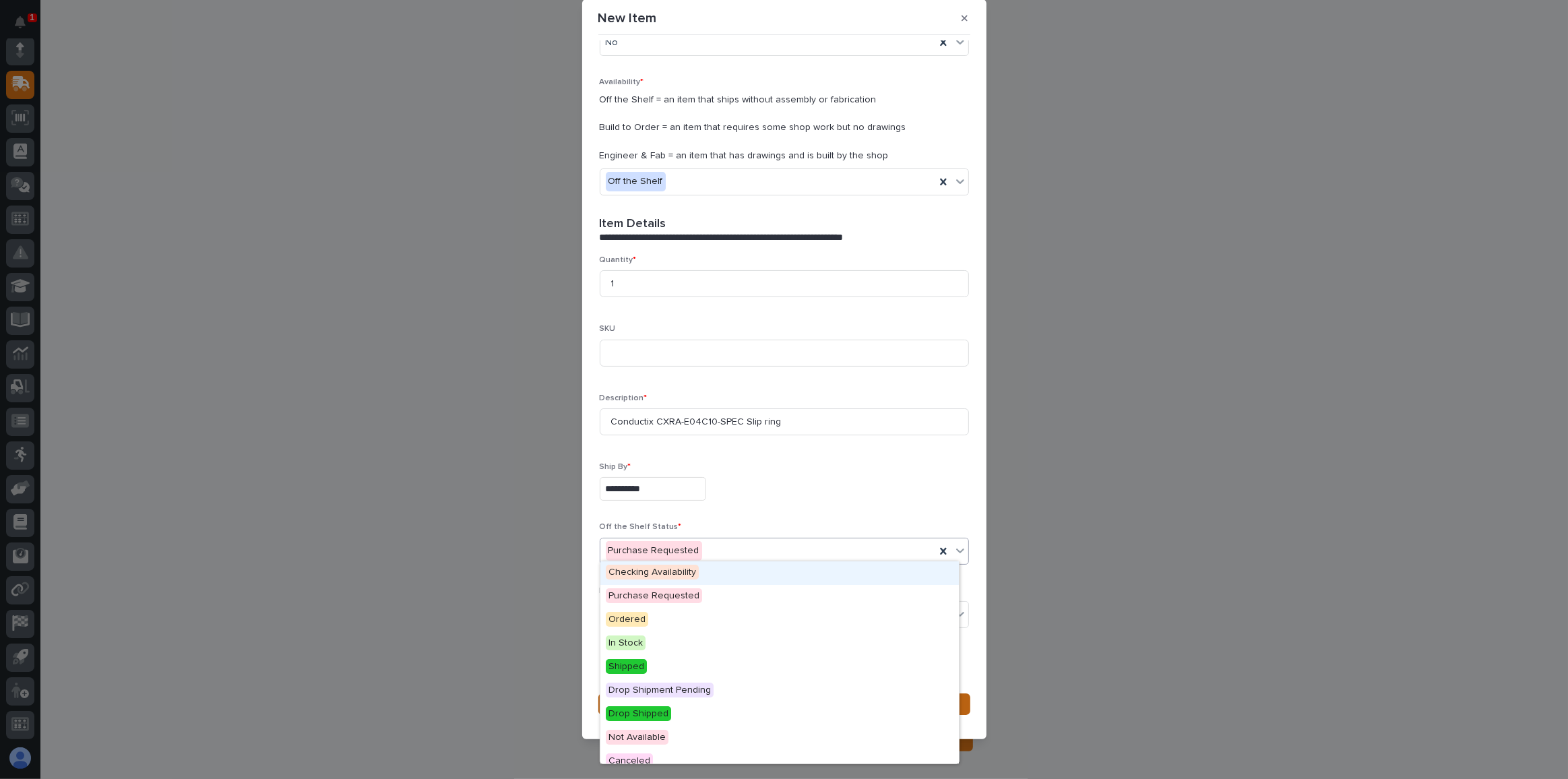
click at [762, 544] on div "Purchase Requested" at bounding box center [767, 550] width 335 height 23
click at [628, 618] on span "Ordered" at bounding box center [627, 619] width 42 height 15
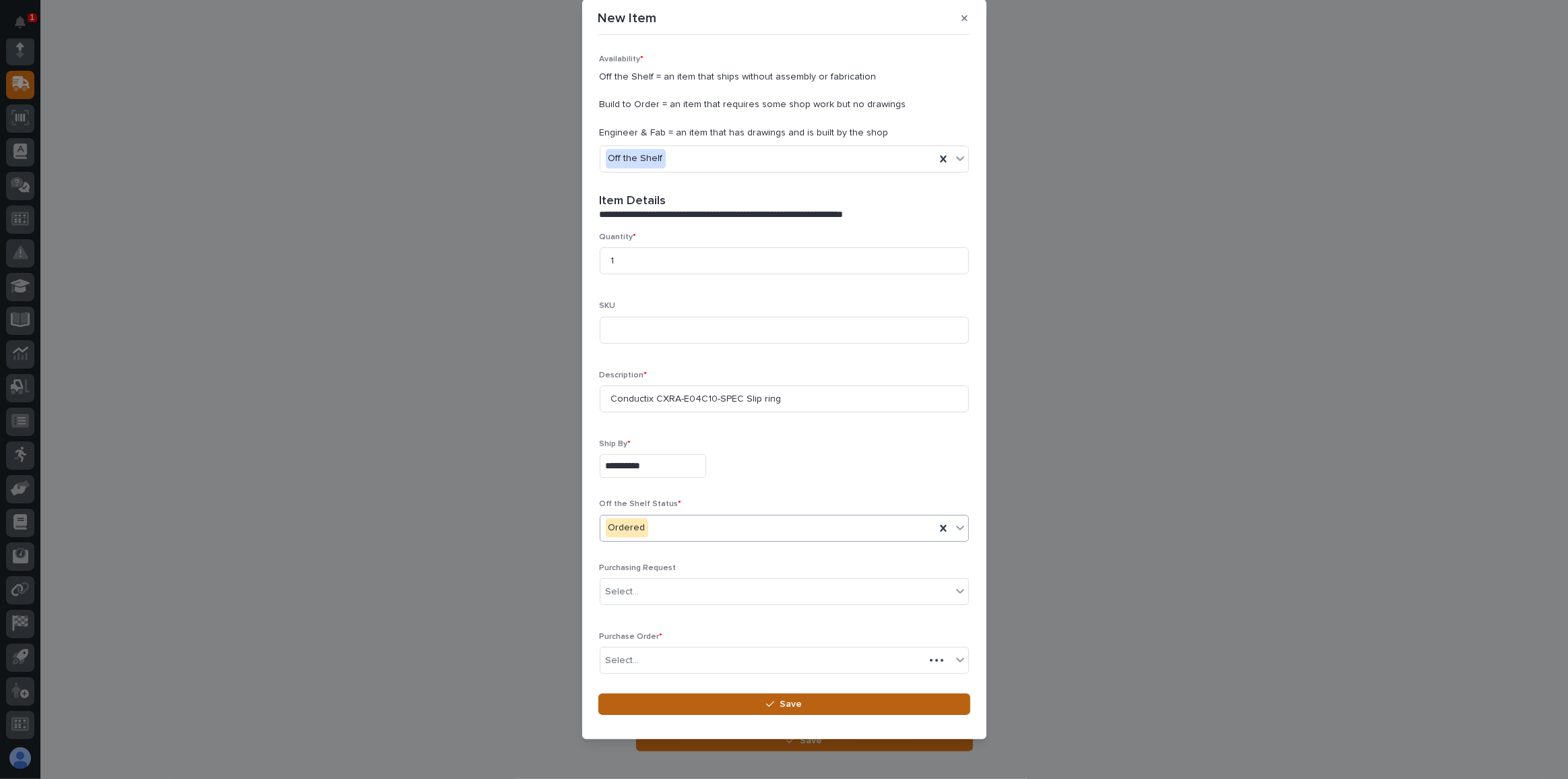
scroll to position [256, 0]
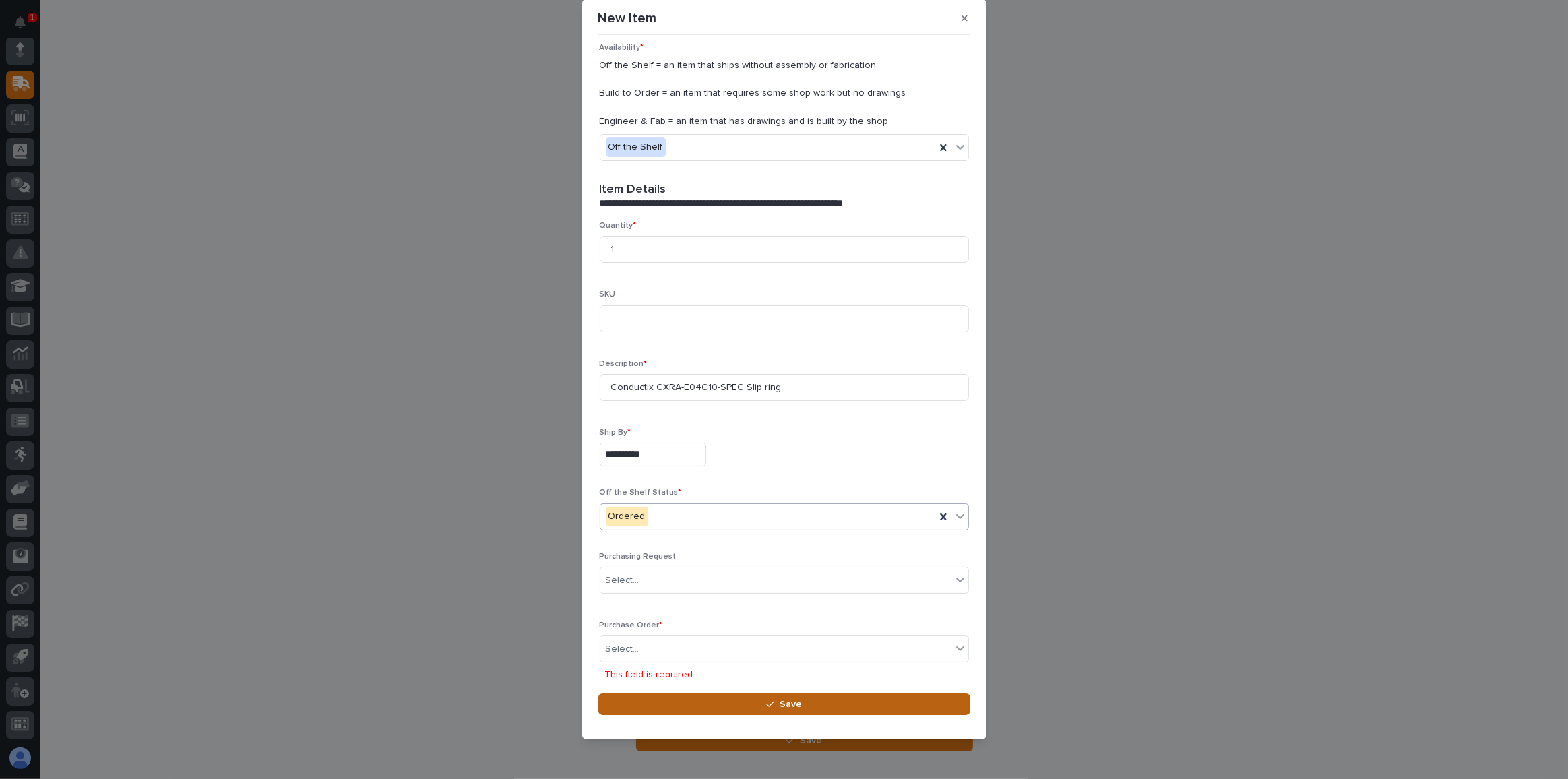
click at [667, 511] on div "Ordered" at bounding box center [767, 516] width 335 height 23
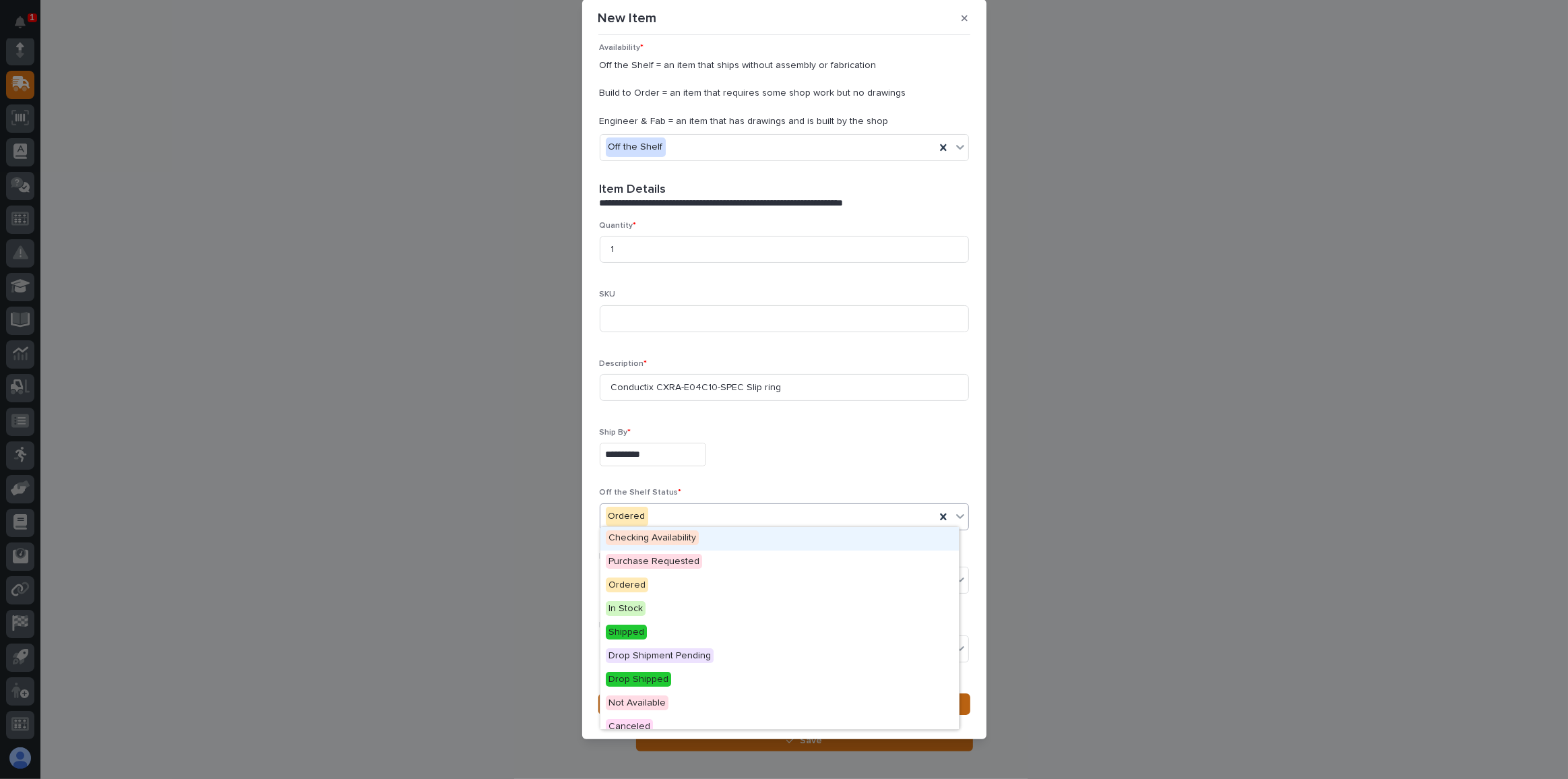
click at [625, 537] on span "Checking Availability" at bounding box center [652, 537] width 93 height 15
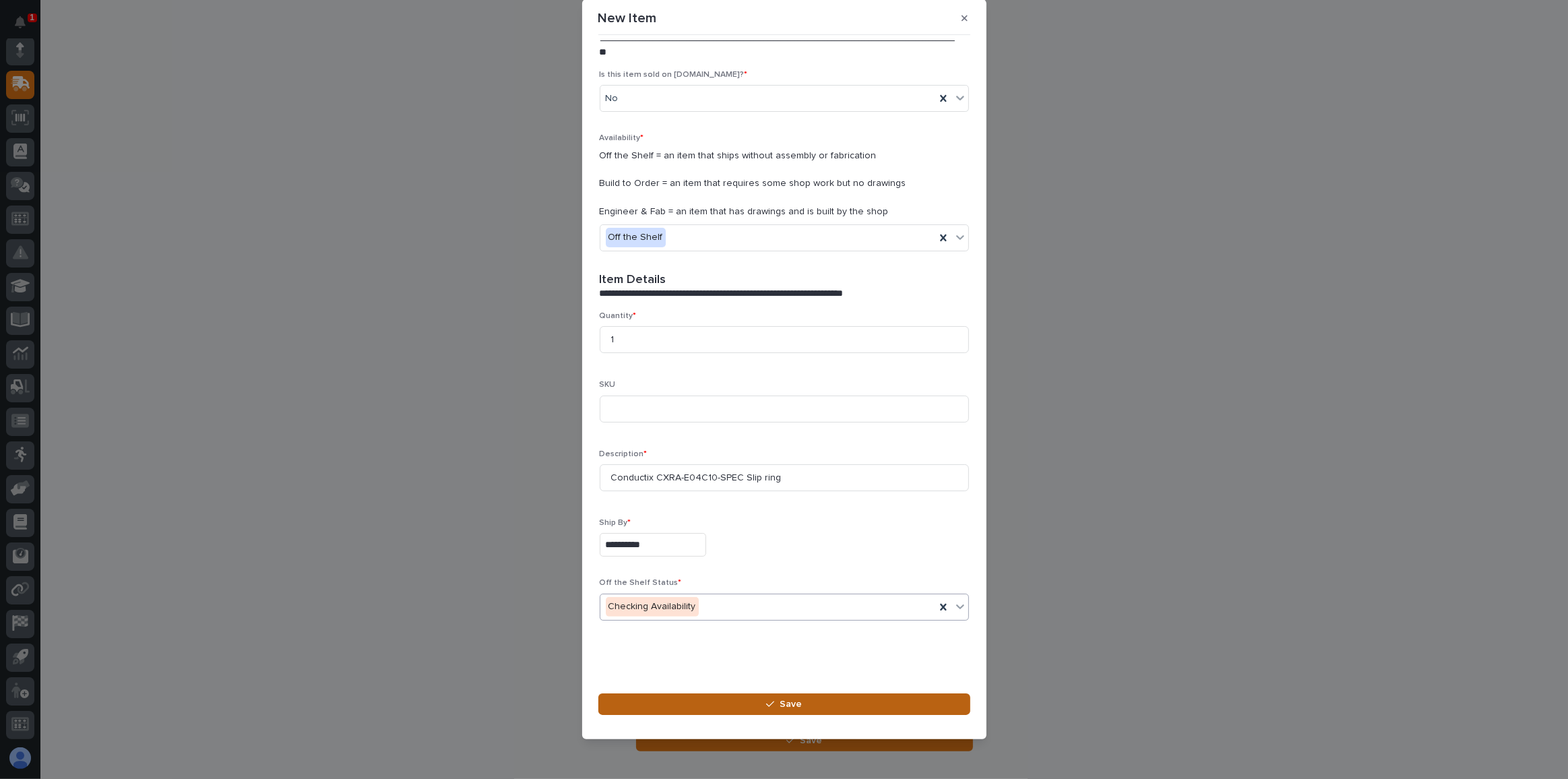
scroll to position [166, 0]
click at [792, 702] on span "Save" at bounding box center [790, 703] width 23 height 12
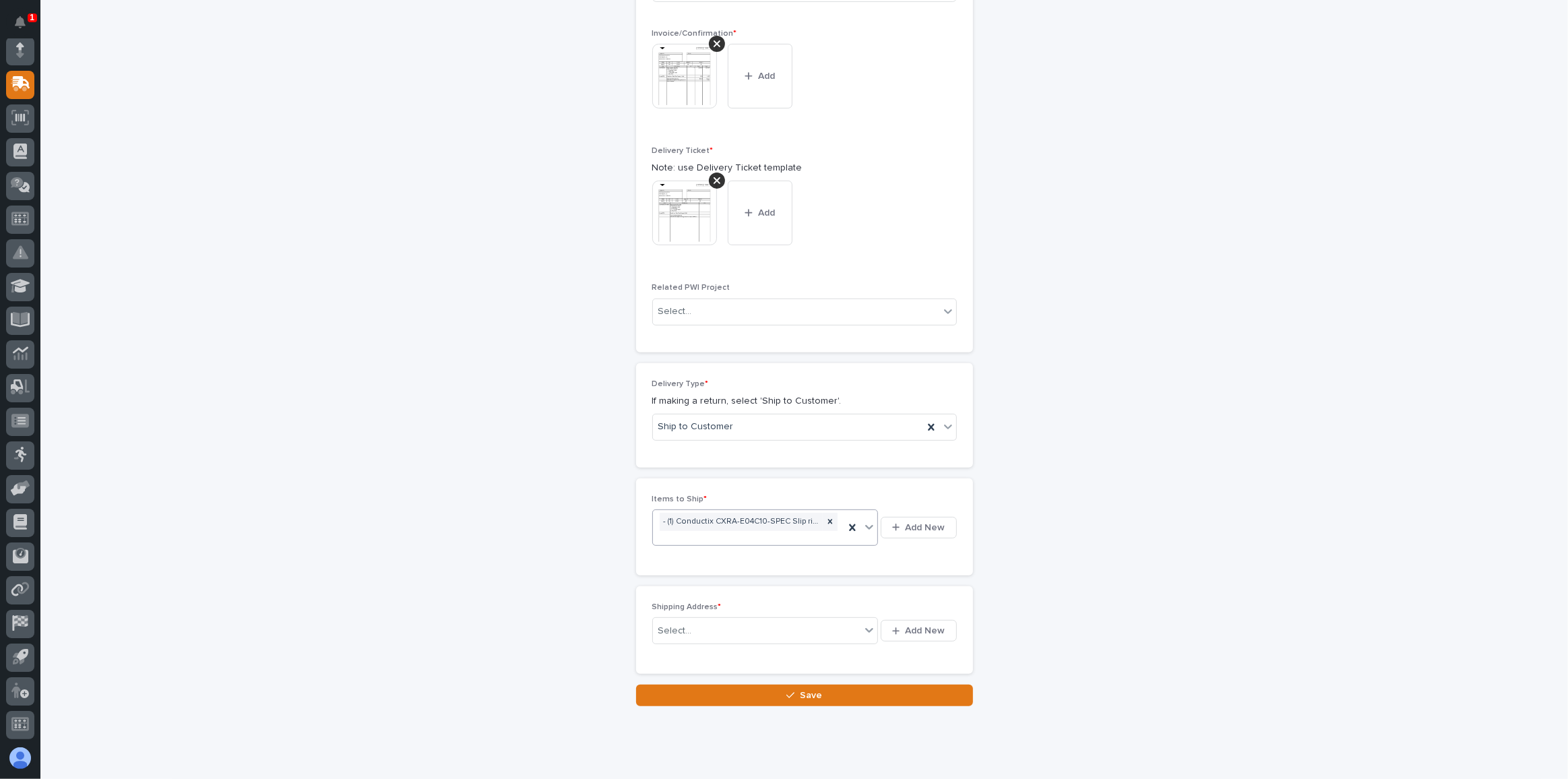
scroll to position [531, 0]
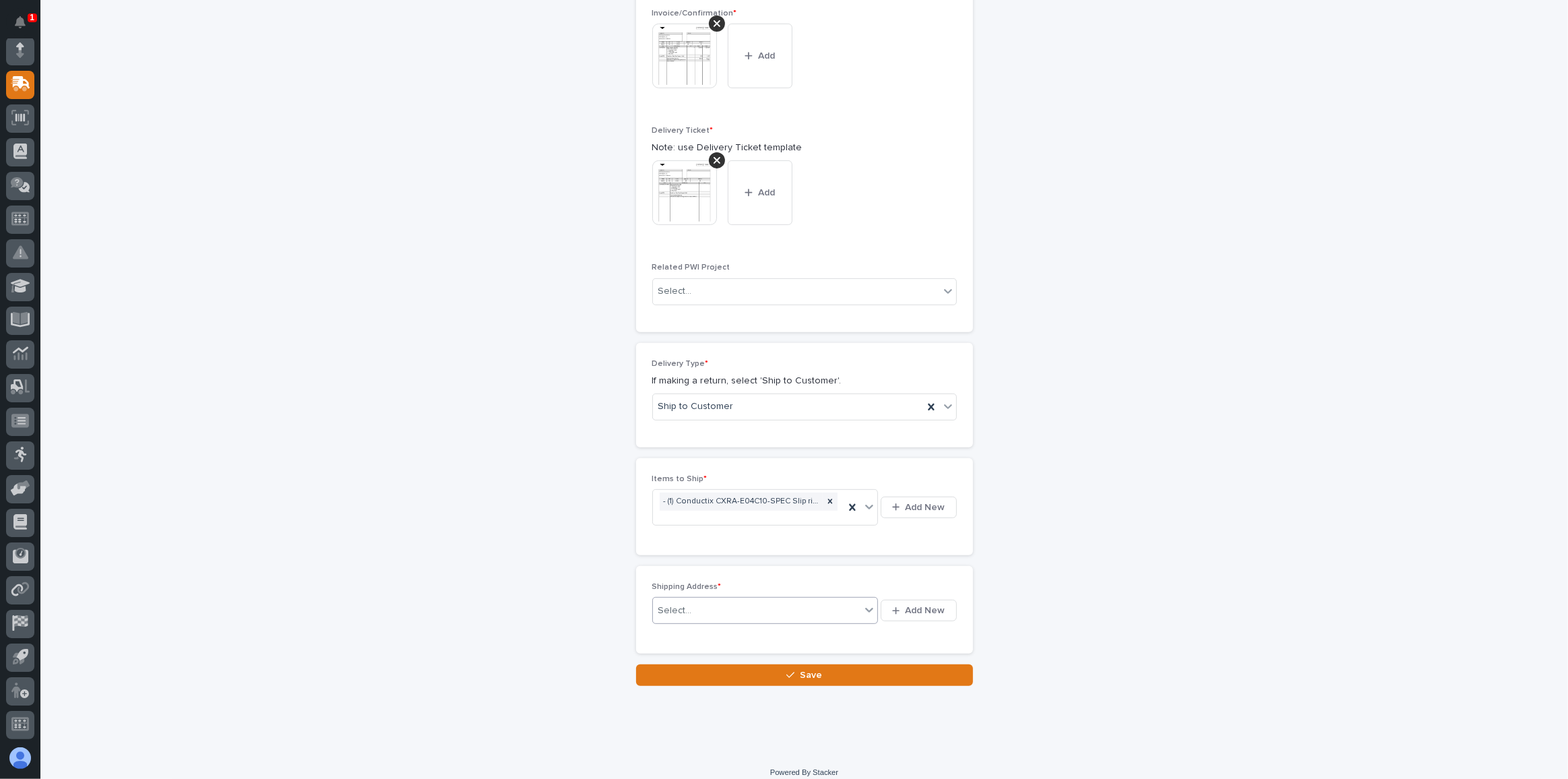
click at [695, 600] on div "Select..." at bounding box center [757, 610] width 208 height 23
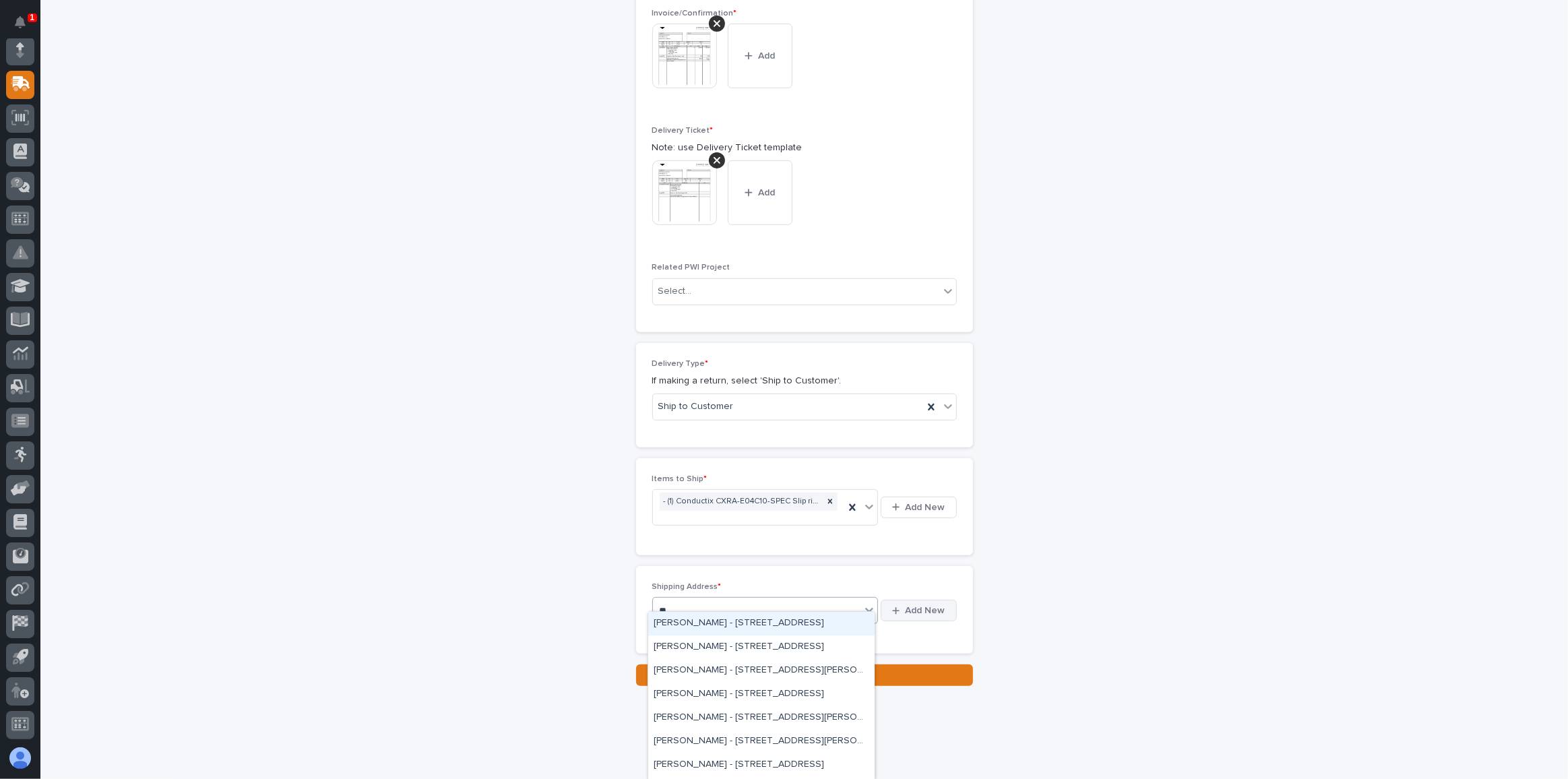
type input "*"
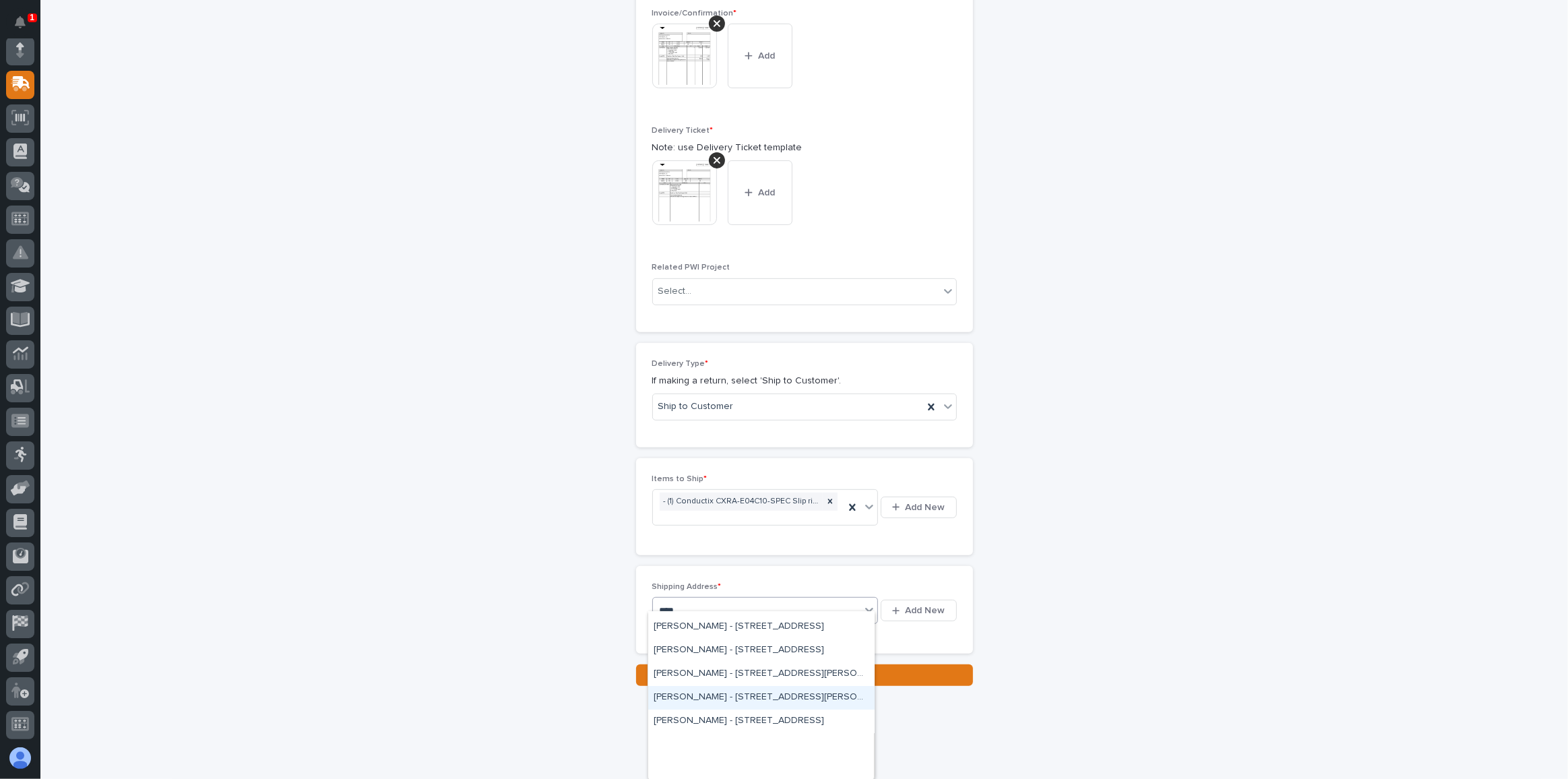
scroll to position [0, 0]
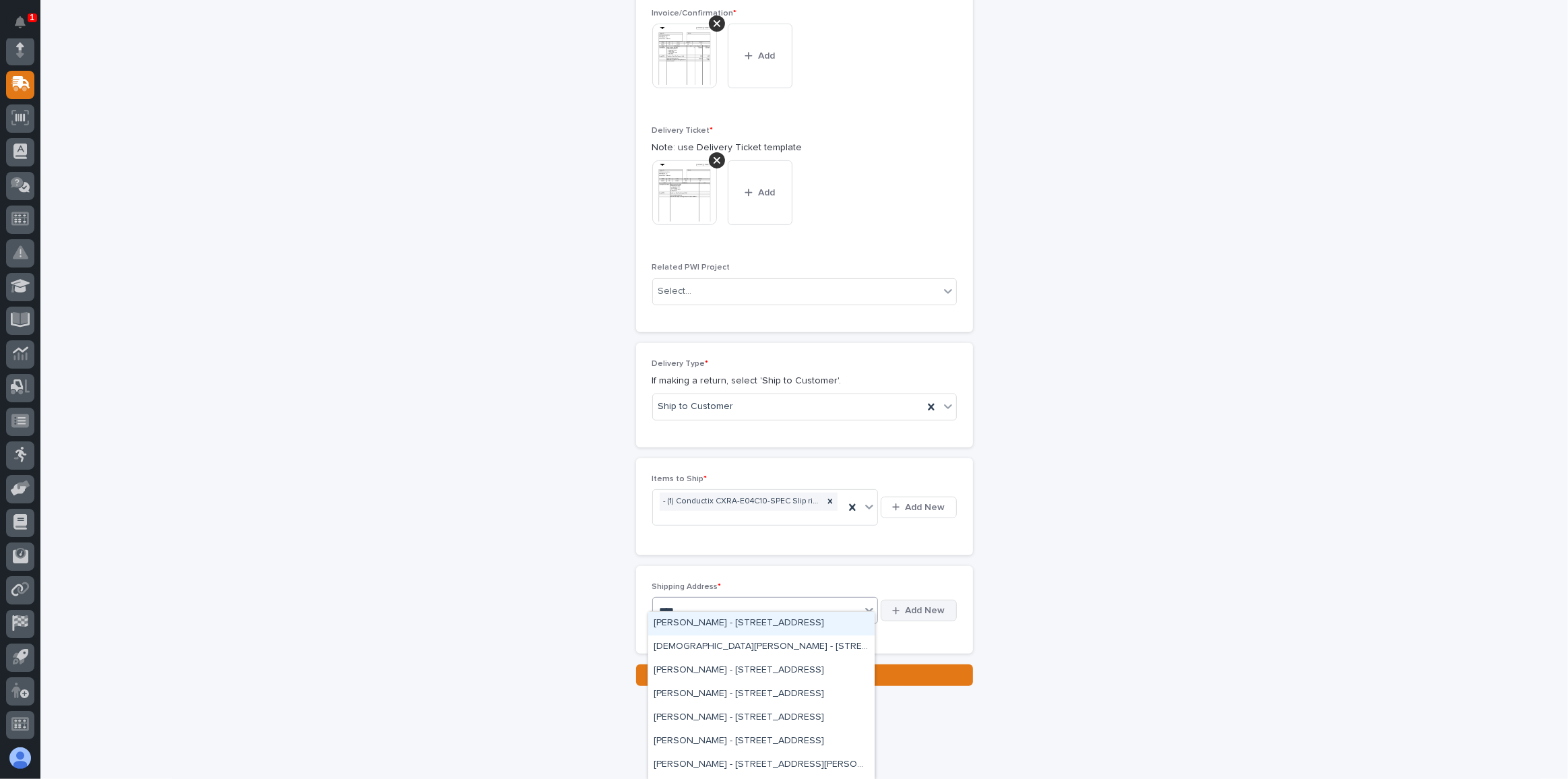
type input "****"
click at [929, 604] on span "Add New" at bounding box center [925, 610] width 39 height 12
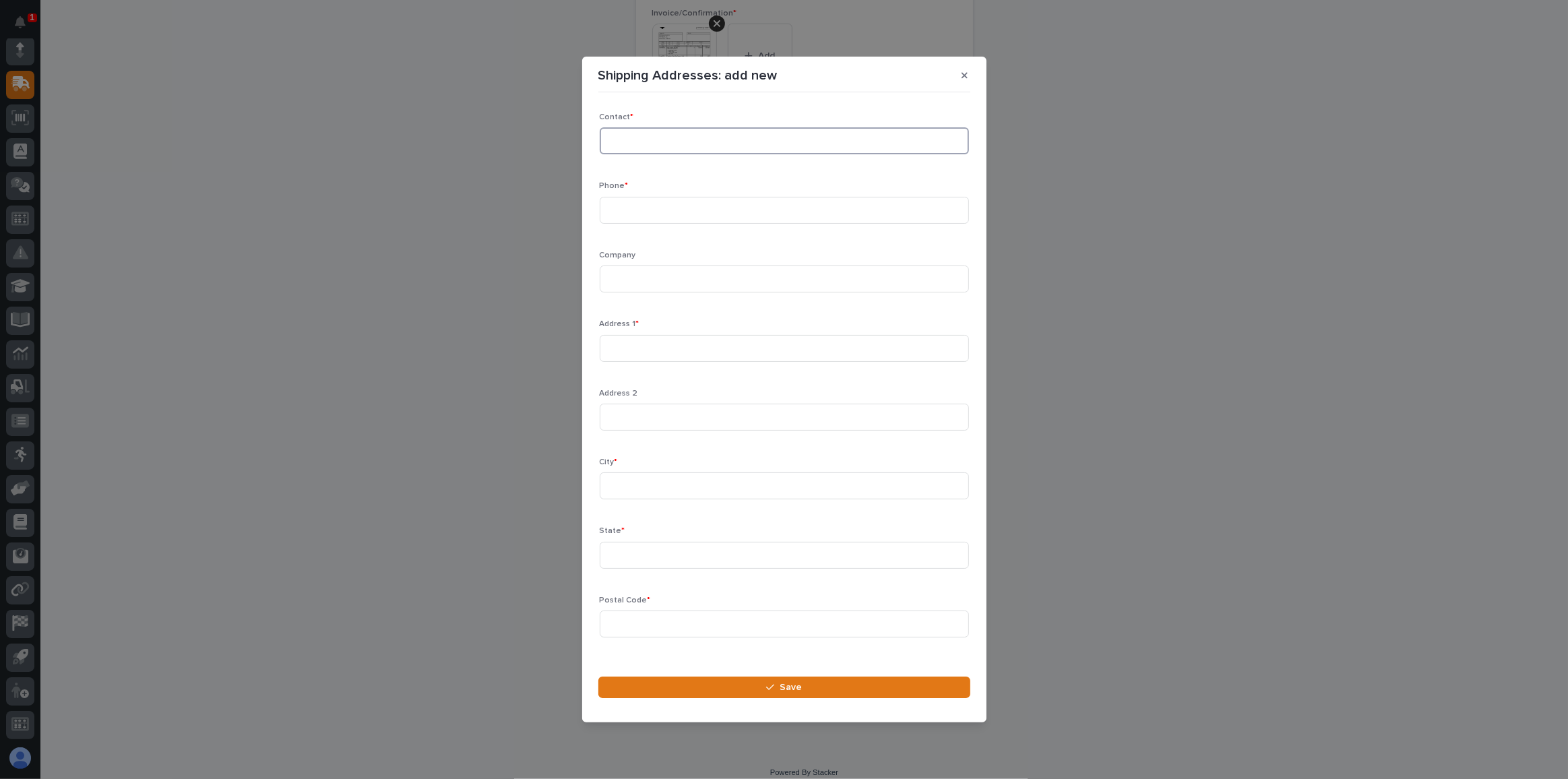
click at [636, 139] on input at bounding box center [784, 140] width 369 height 27
type input "[PERSON_NAME]"
type input "[PHONE_NUMBER]"
type input "ABI Attachments, Inc."
type input "[STREET_ADDRESS][PERSON_NAME]"
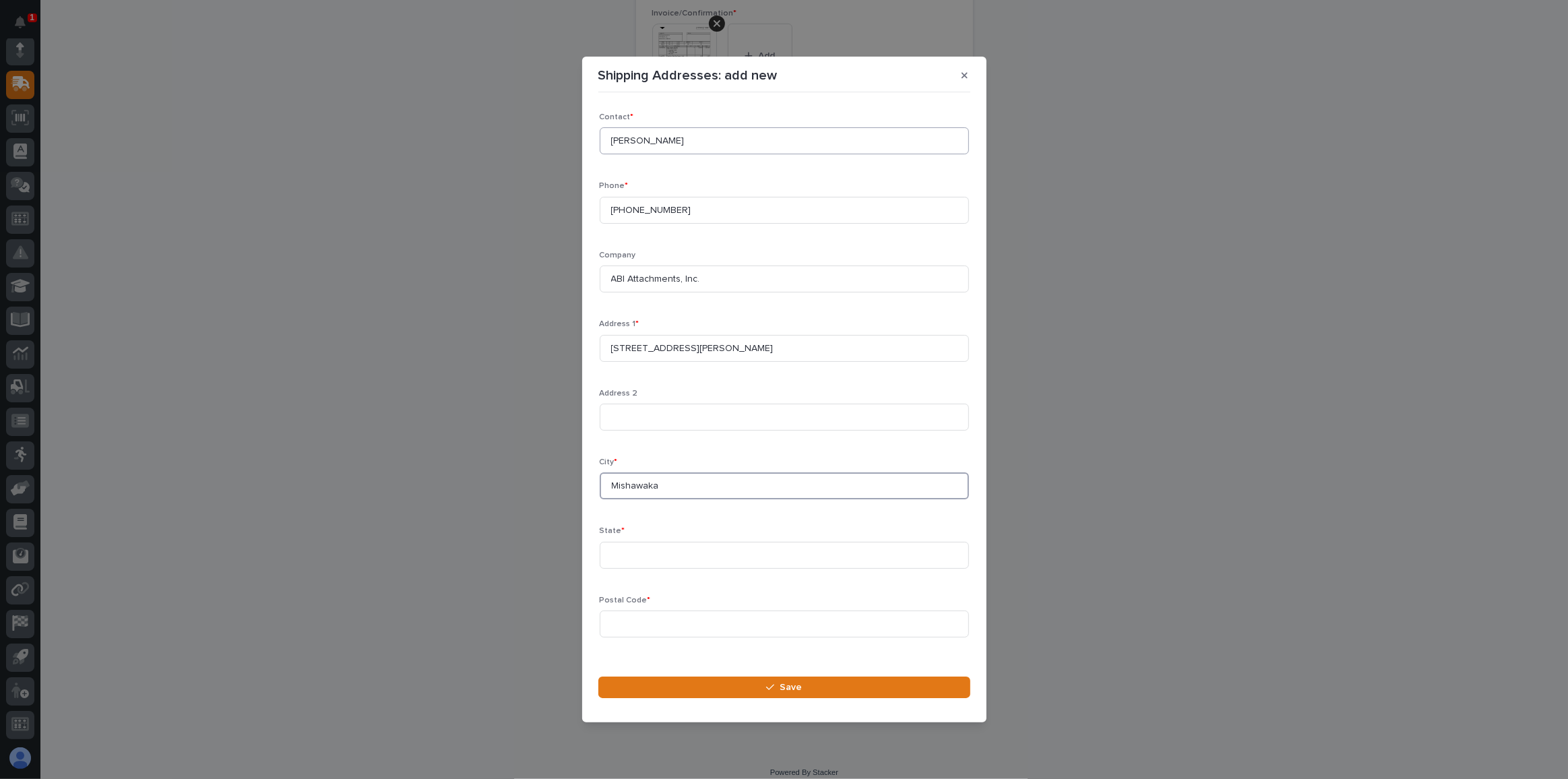
type input "Mishawaka"
type input "IN"
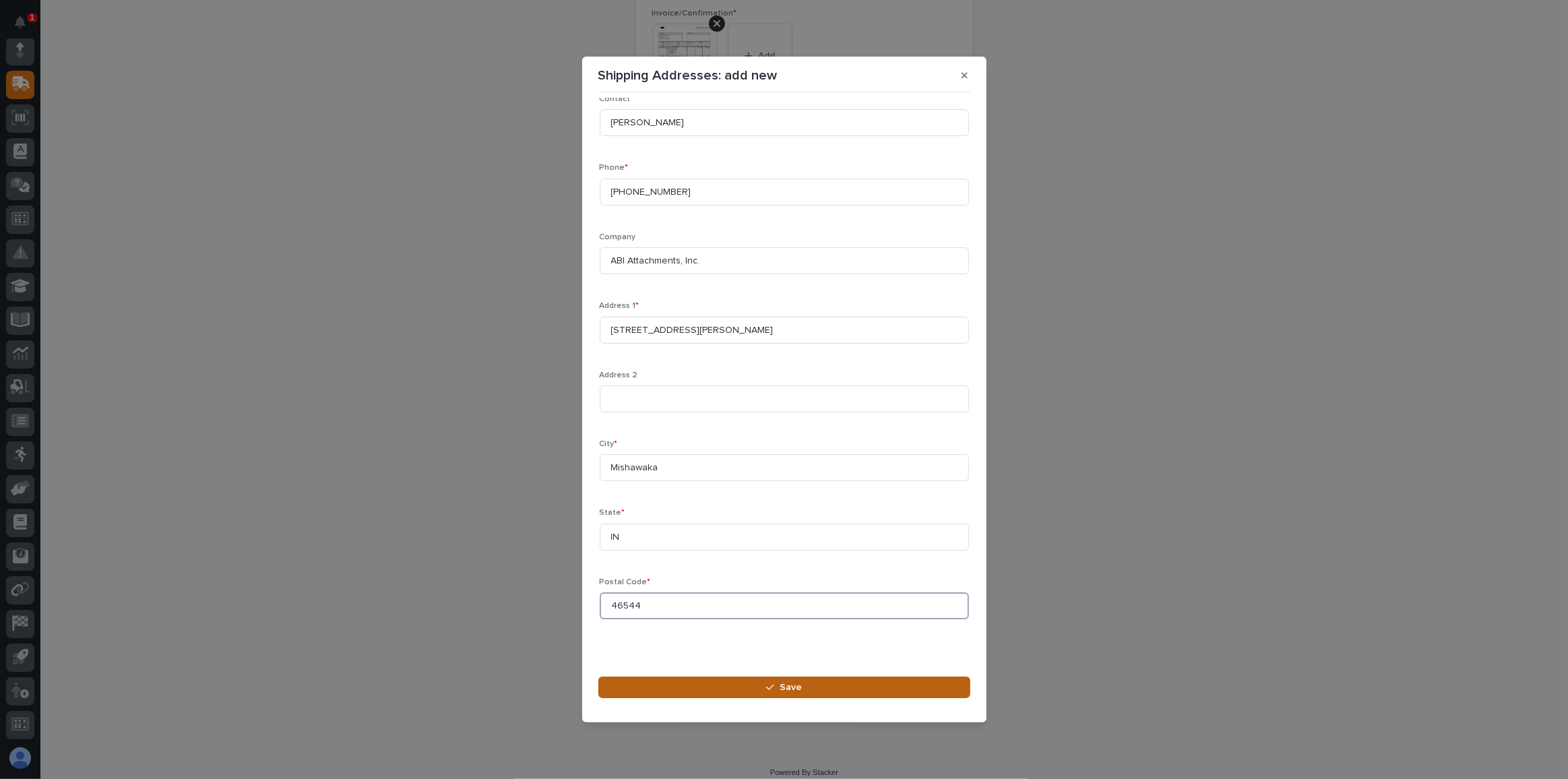
type input "46544"
click at [781, 685] on span "Save" at bounding box center [790, 687] width 23 height 12
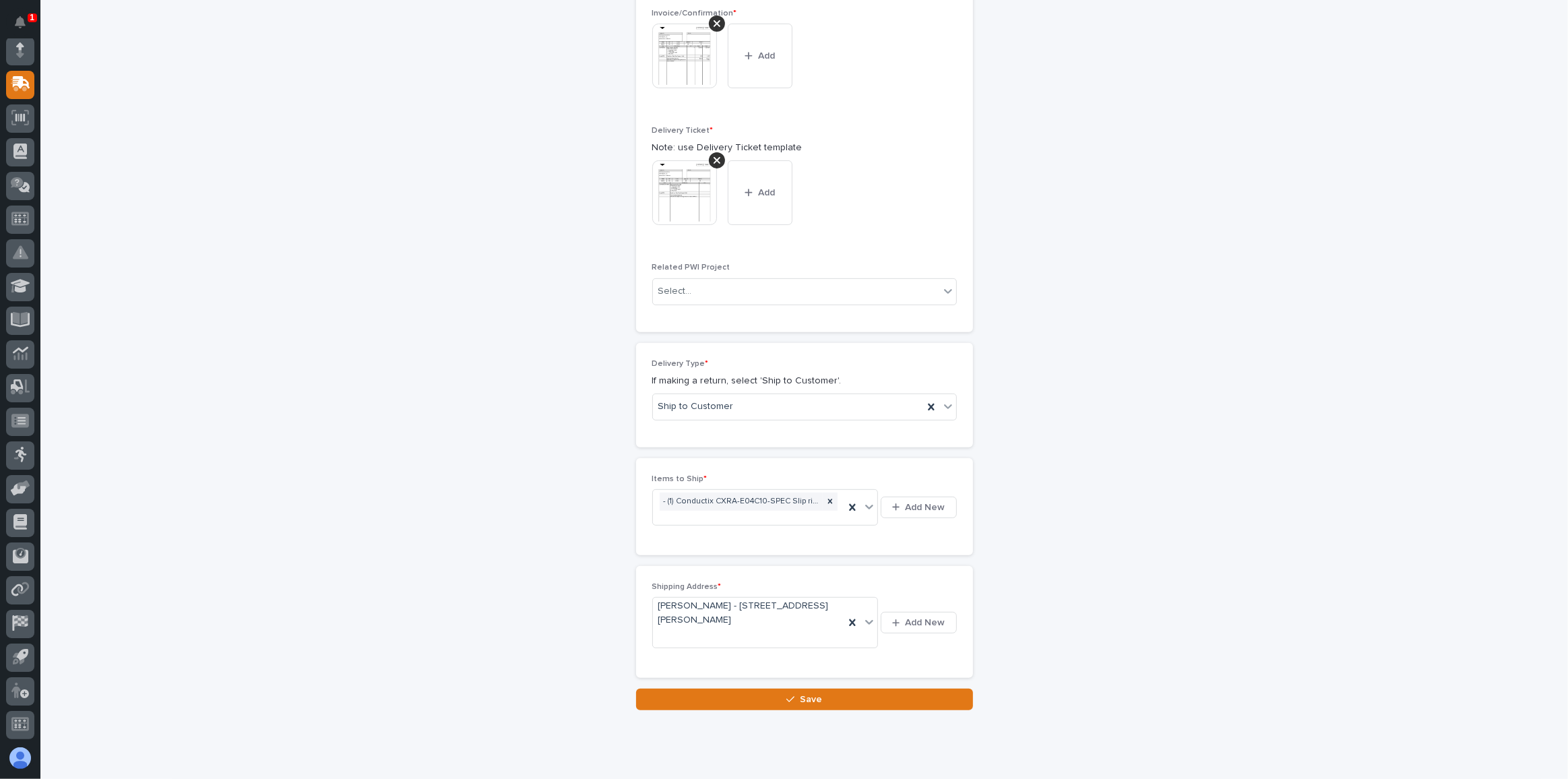
scroll to position [543, 0]
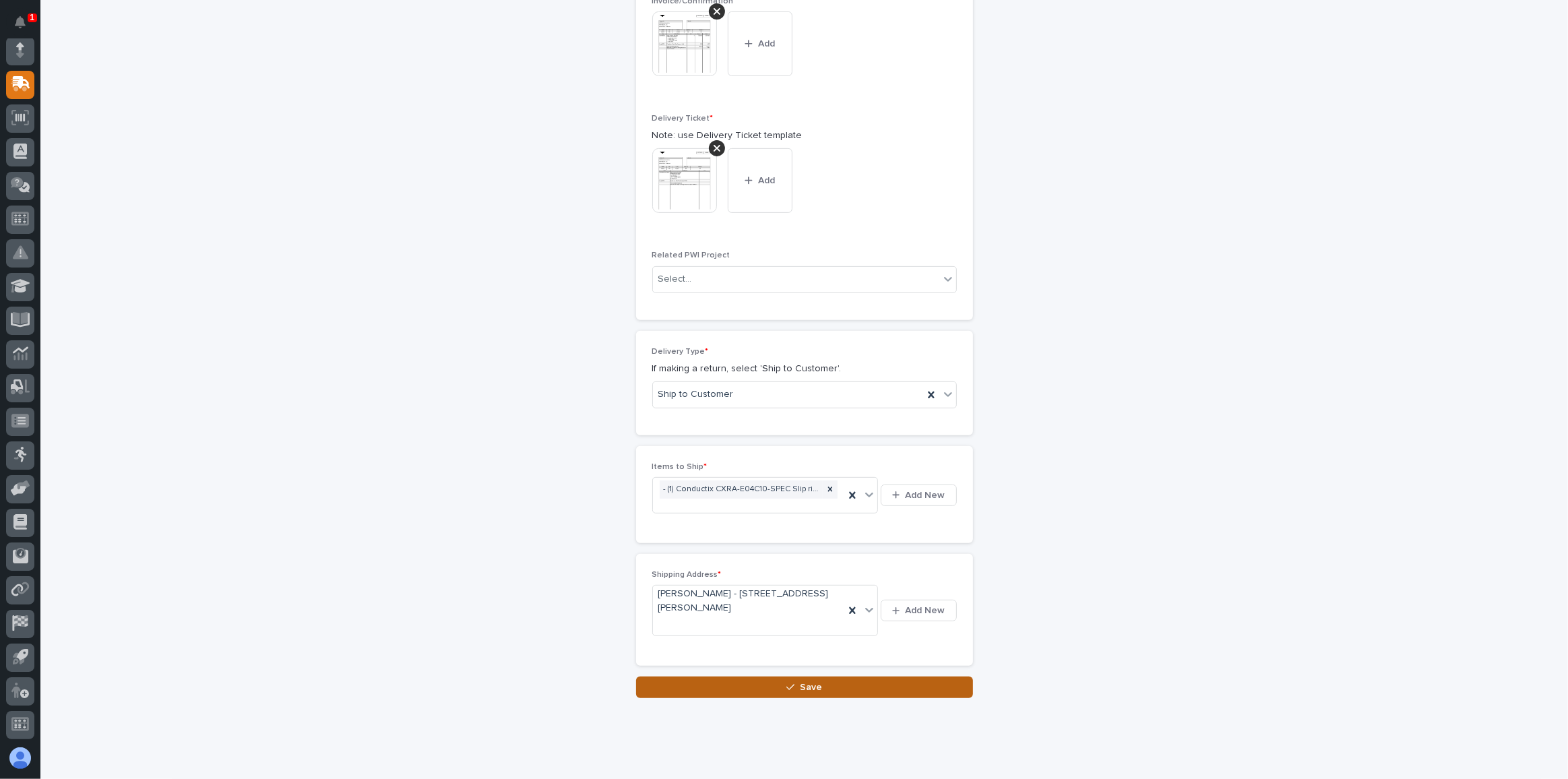
click at [801, 681] on span "Save" at bounding box center [811, 687] width 23 height 12
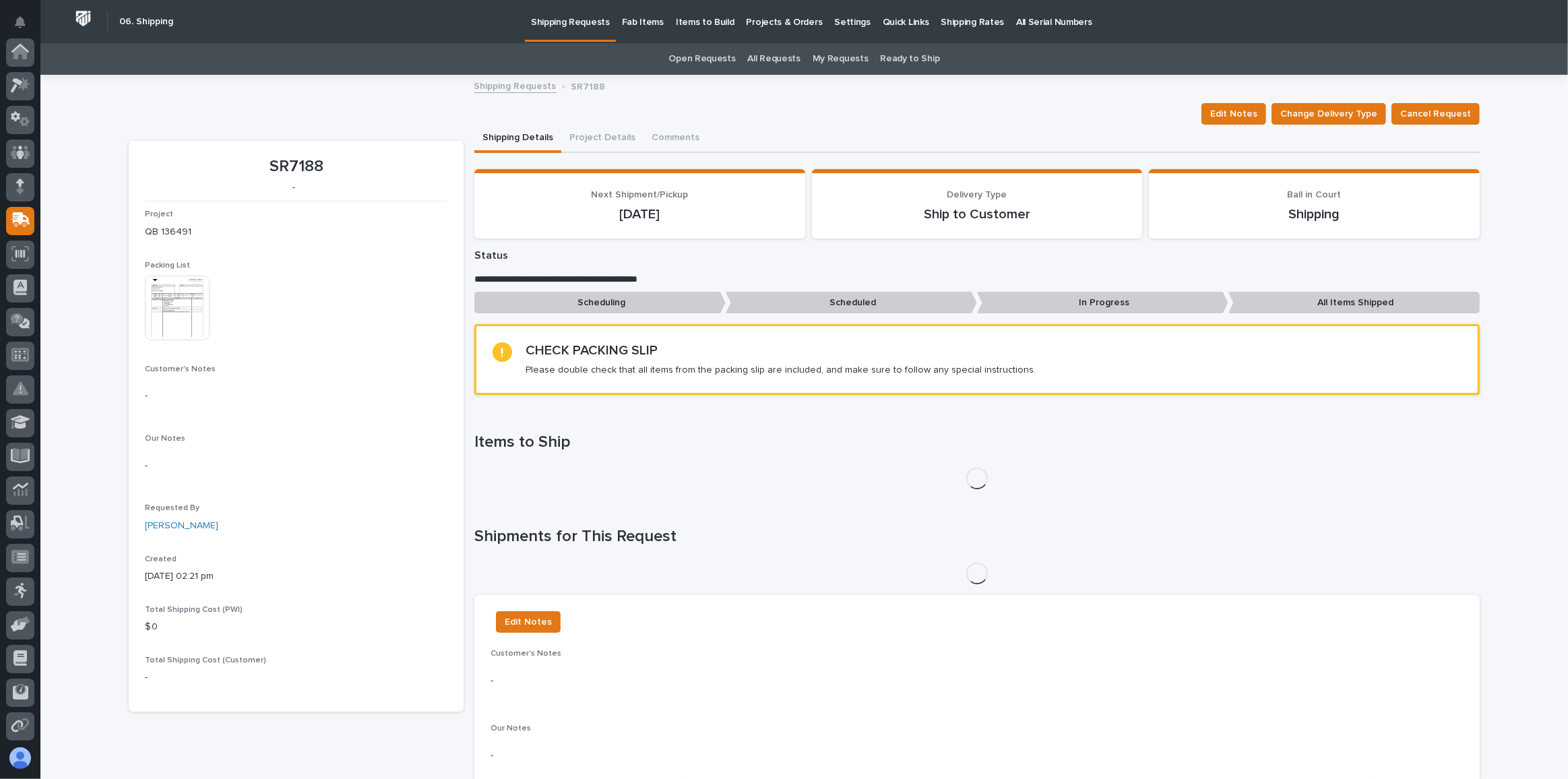
scroll to position [137, 0]
